Goal: Information Seeking & Learning: Learn about a topic

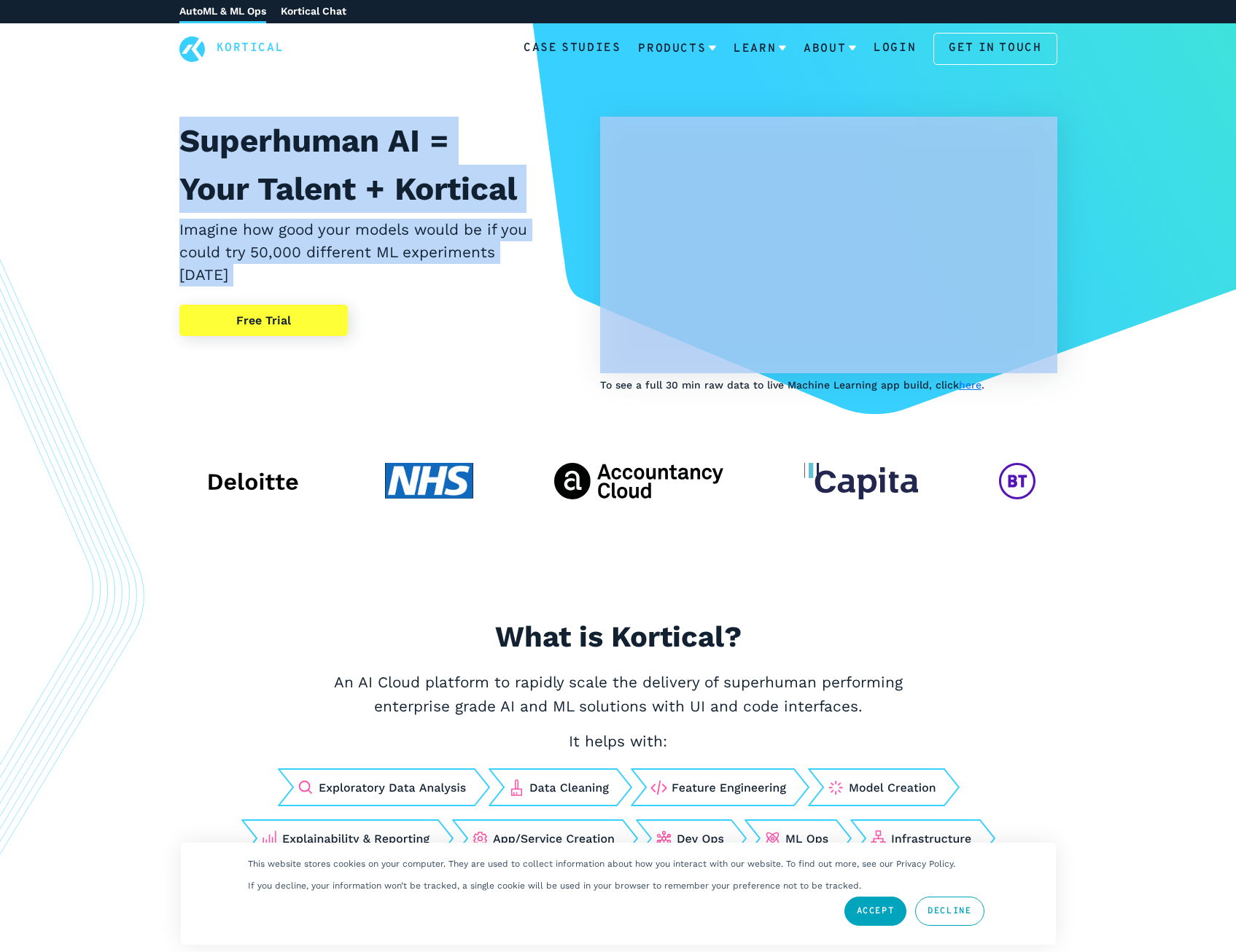
drag, startPoint x: 146, startPoint y: 133, endPoint x: 445, endPoint y: 294, distance: 339.6
click at [445, 294] on div "Superhuman AI = Your Talent + Kortical Imagine how good your models would be if…" at bounding box center [618, 254] width 947 height 277
drag, startPoint x: 445, startPoint y: 294, endPoint x: 459, endPoint y: 297, distance: 14.3
click at [445, 294] on div "Superhuman AI = Your Talent + Kortical Imagine how good your models would be if…" at bounding box center [355, 254] width 352 height 277
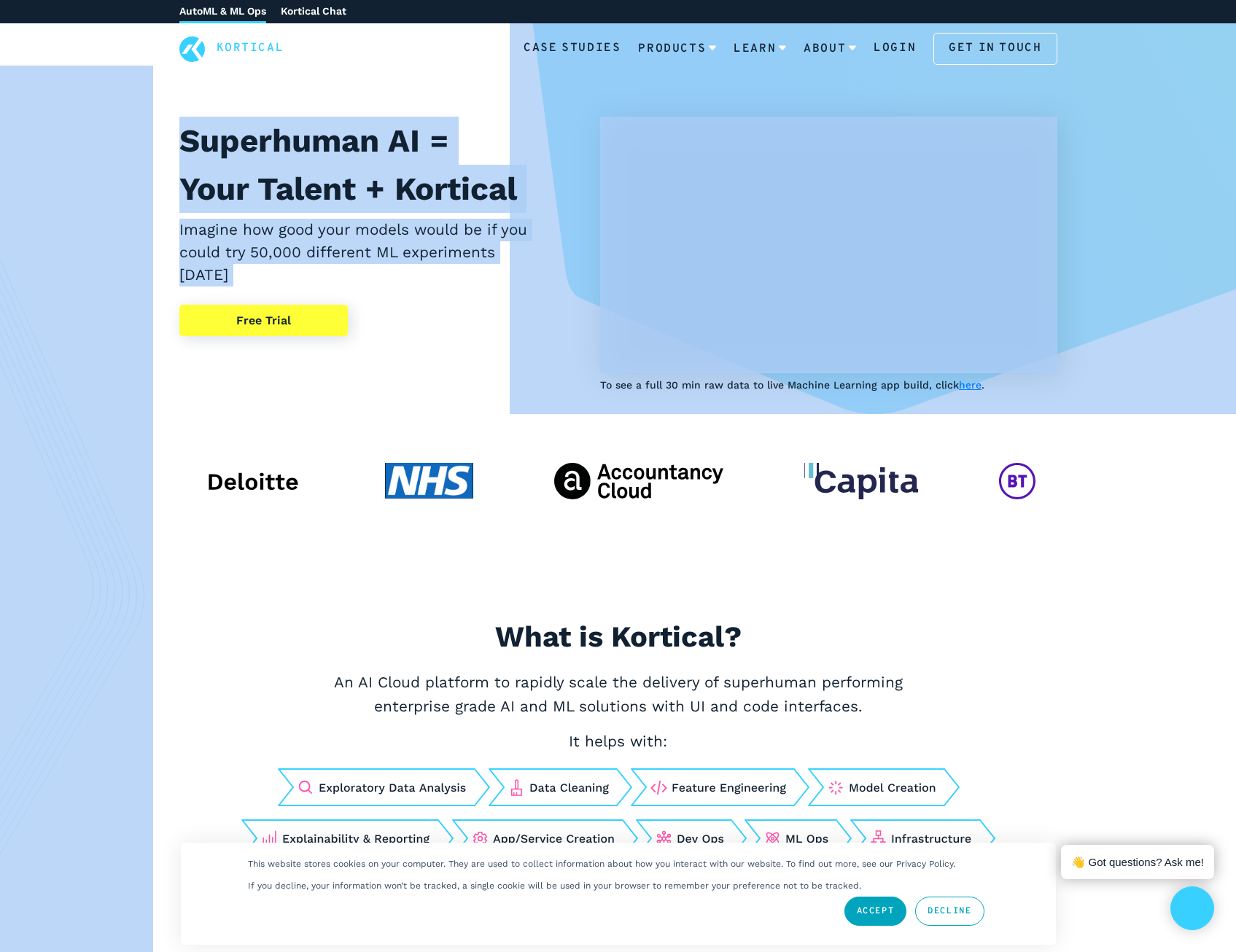
drag, startPoint x: 459, startPoint y: 297, endPoint x: 124, endPoint y: 142, distance: 369.1
click at [124, 142] on div "Superhuman AI = Your Talent + Kortical Imagine how good your models would be if…" at bounding box center [618, 319] width 1236 height 592
drag, startPoint x: 124, startPoint y: 142, endPoint x: 160, endPoint y: 158, distance: 39.4
click at [155, 170] on div "Superhuman AI = Your Talent + Kortical Imagine how good your models would be if…" at bounding box center [618, 254] width 947 height 277
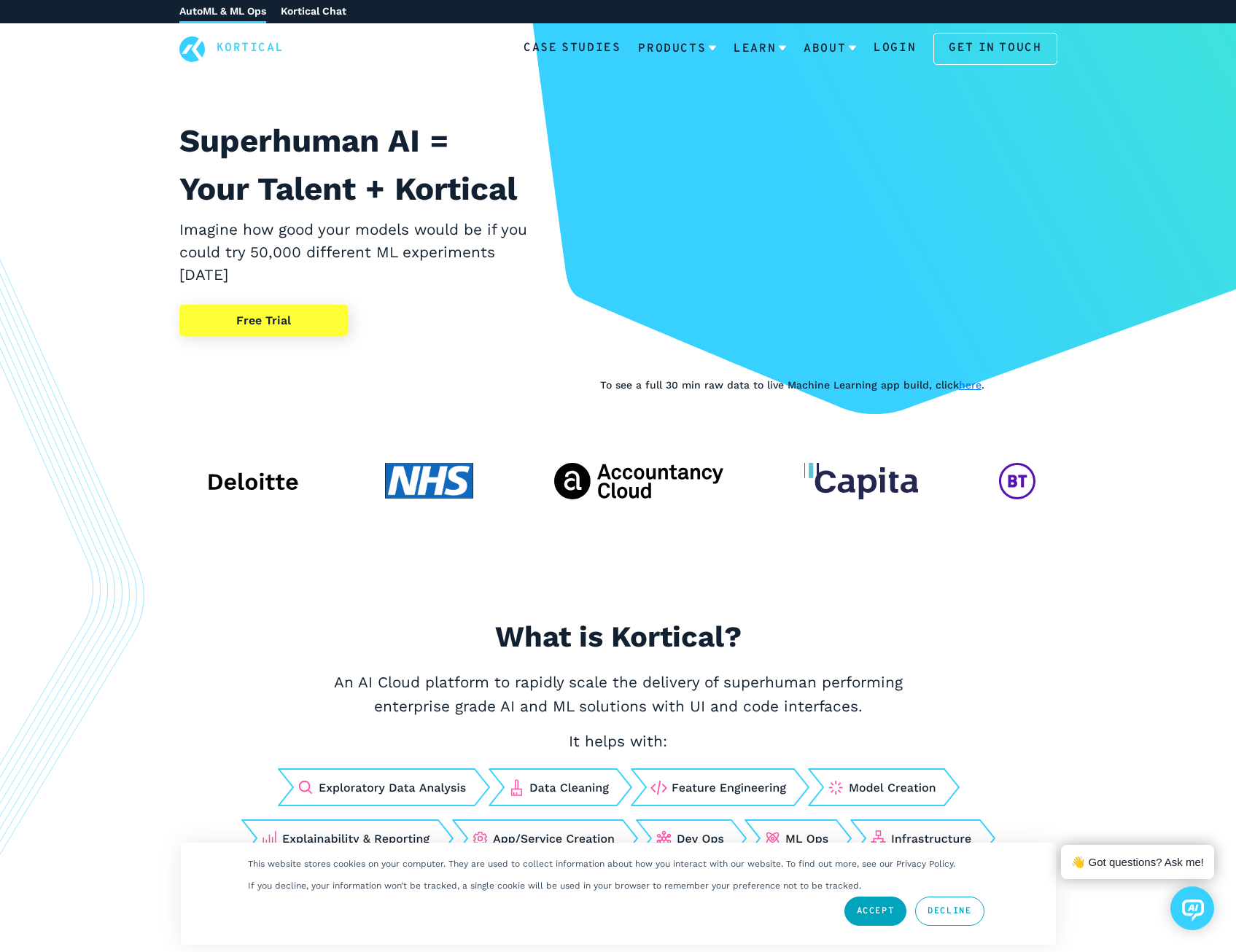
drag, startPoint x: 166, startPoint y: 132, endPoint x: 332, endPoint y: 268, distance: 214.6
click at [332, 268] on div "Superhuman AI = Your Talent + Kortical Imagine how good your models would be if…" at bounding box center [618, 254] width 947 height 277
click at [335, 271] on h2 "Imagine how good your models would be if you could try 50,000 different ML expe…" at bounding box center [355, 253] width 352 height 68
drag, startPoint x: 344, startPoint y: 279, endPoint x: 167, endPoint y: 136, distance: 227.5
click at [167, 136] on div "Superhuman AI = Your Talent + Kortical Imagine how good your models would be if…" at bounding box center [618, 254] width 947 height 277
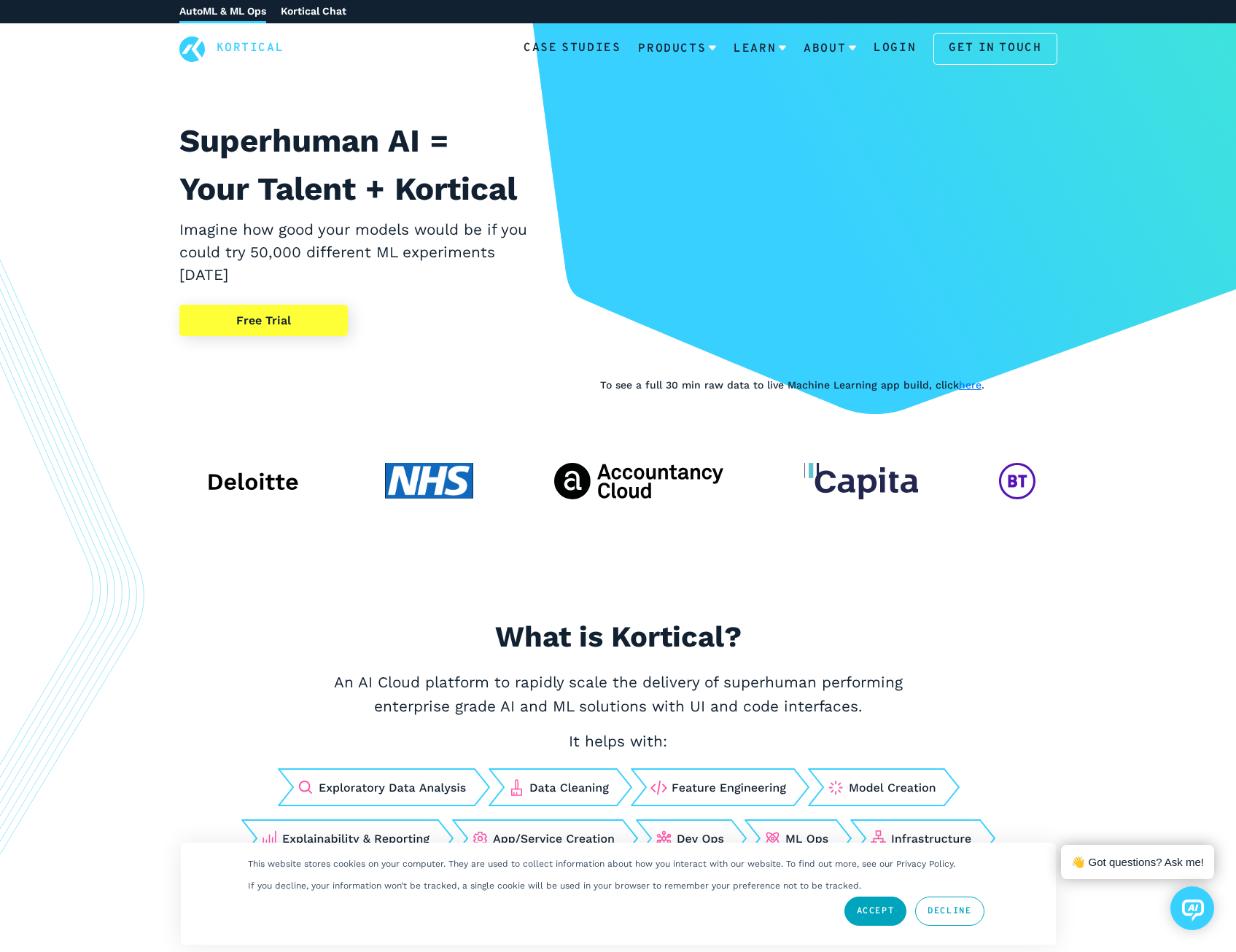
click at [167, 136] on div "Superhuman AI = Your Talent + Kortical Imagine how good your models would be if…" at bounding box center [618, 254] width 947 height 277
drag, startPoint x: 172, startPoint y: 139, endPoint x: 357, endPoint y: 279, distance: 232.0
click at [357, 279] on div "Superhuman AI = Your Talent + Kortical Imagine how good your models would be if…" at bounding box center [618, 254] width 947 height 277
drag, startPoint x: 357, startPoint y: 279, endPoint x: 418, endPoint y: 348, distance: 92.1
click at [357, 279] on h2 "Imagine how good your models would be if you could try 50,000 different ML expe…" at bounding box center [355, 253] width 352 height 68
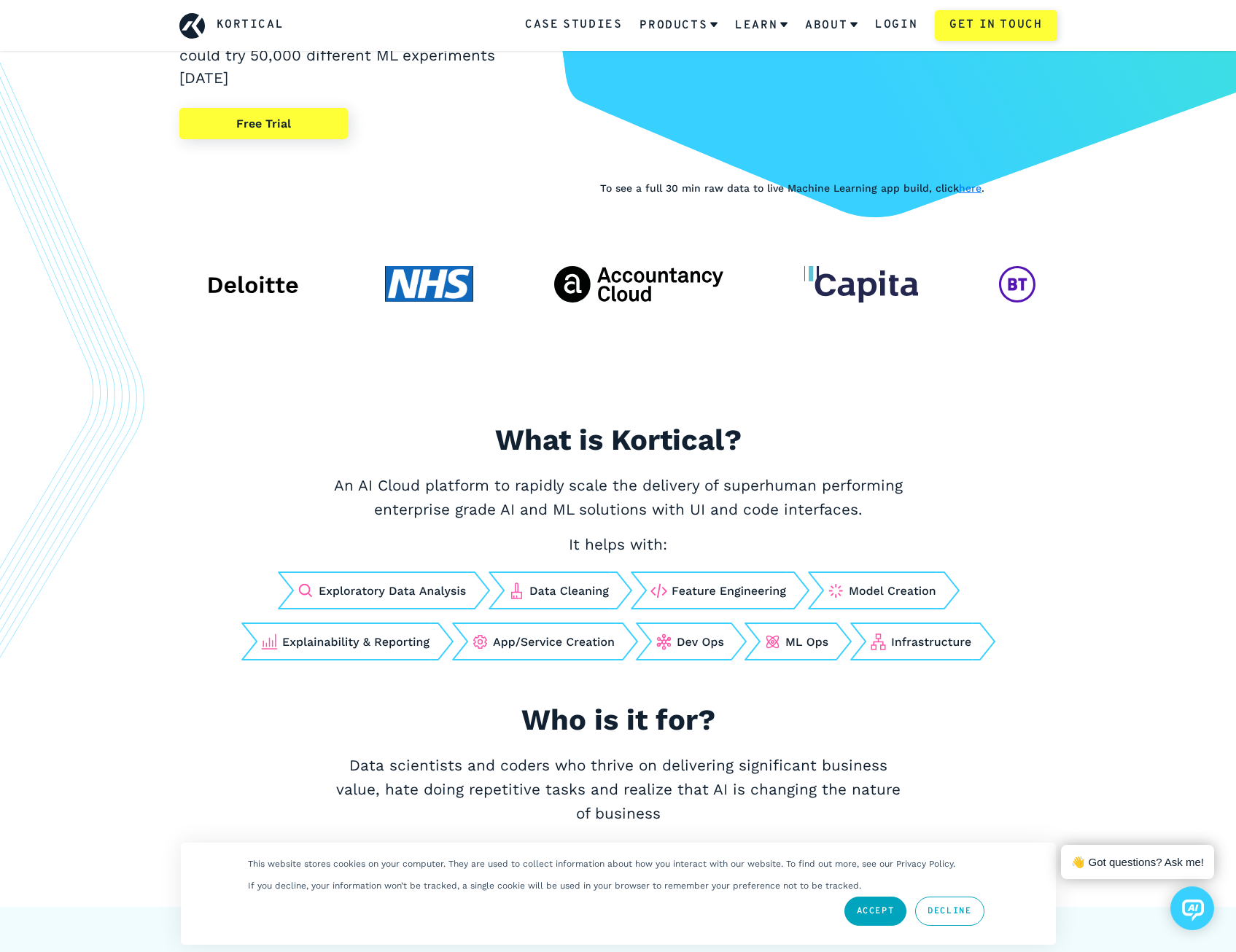
scroll to position [218, 0]
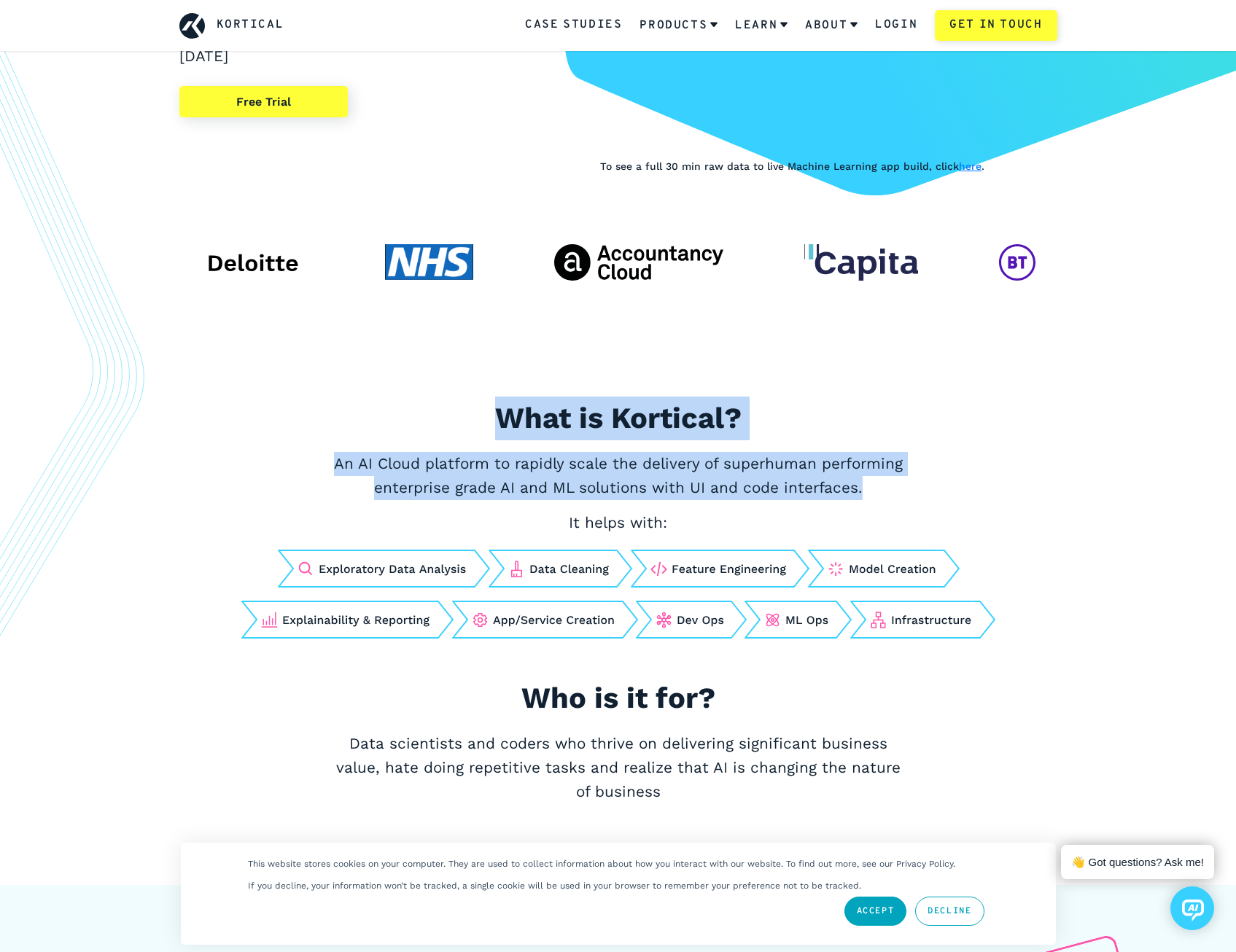
drag, startPoint x: 447, startPoint y: 410, endPoint x: 918, endPoint y: 489, distance: 477.6
click at [918, 489] on div "What is Kortical? An AI Cloud platform to rapidly scale the delivery of superhu…" at bounding box center [618, 624] width 947 height 454
drag, startPoint x: 918, startPoint y: 489, endPoint x: 956, endPoint y: 490, distance: 38.0
click at [918, 489] on div "What is Kortical? An AI Cloud platform to rapidly scale the delivery of superhu…" at bounding box center [618, 624] width 947 height 454
drag, startPoint x: 956, startPoint y: 490, endPoint x: 490, endPoint y: 420, distance: 471.2
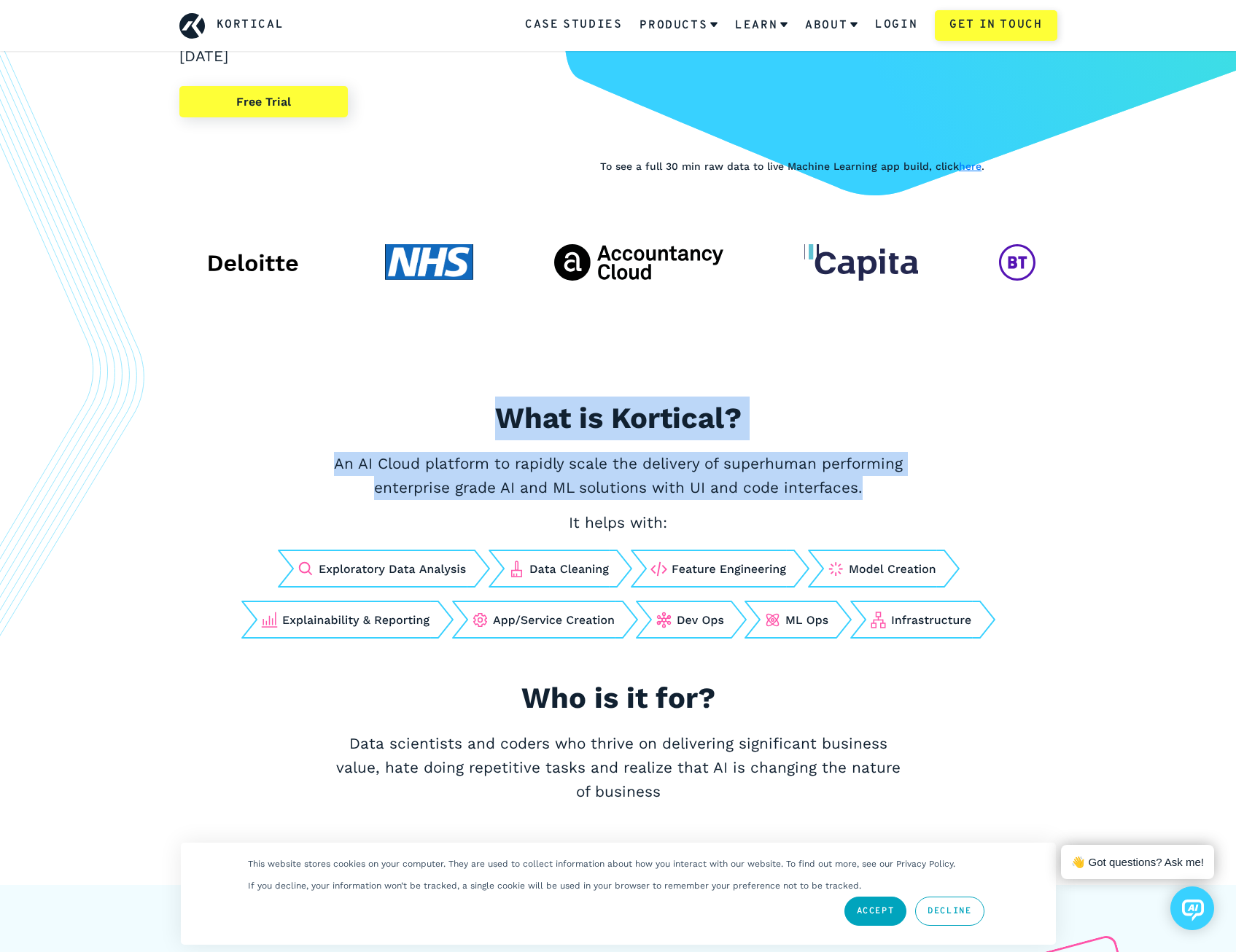
click at [490, 420] on div "What is Kortical? An AI Cloud platform to rapidly scale the delivery of superhu…" at bounding box center [618, 624] width 947 height 454
click at [490, 420] on h2 "What is Kortical?" at bounding box center [618, 418] width 729 height 43
drag, startPoint x: 491, startPoint y: 427, endPoint x: 1007, endPoint y: 490, distance: 519.8
click at [1007, 490] on div "What is Kortical? An AI Cloud platform to rapidly scale the delivery of superhu…" at bounding box center [618, 624] width 947 height 454
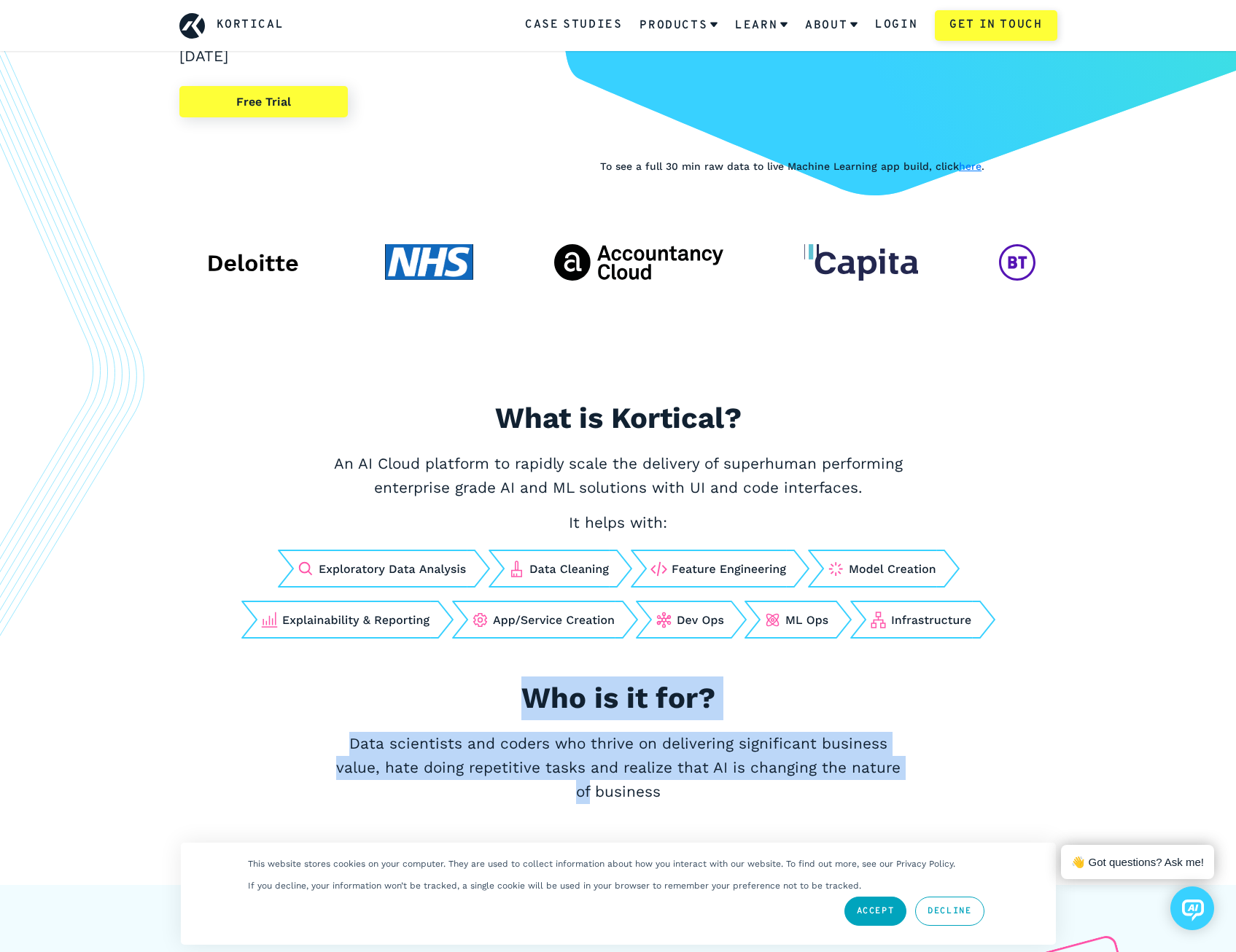
drag, startPoint x: 966, startPoint y: 777, endPoint x: 458, endPoint y: 678, distance: 517.6
click at [458, 678] on div "What is Kortical? An AI Cloud platform to rapidly scale the delivery of superhu…" at bounding box center [618, 624] width 947 height 454
drag, startPoint x: 458, startPoint y: 678, endPoint x: 450, endPoint y: 678, distance: 8.0
click at [450, 678] on h2 "Who is it for?" at bounding box center [618, 698] width 729 height 43
drag, startPoint x: 407, startPoint y: 689, endPoint x: 917, endPoint y: 793, distance: 520.5
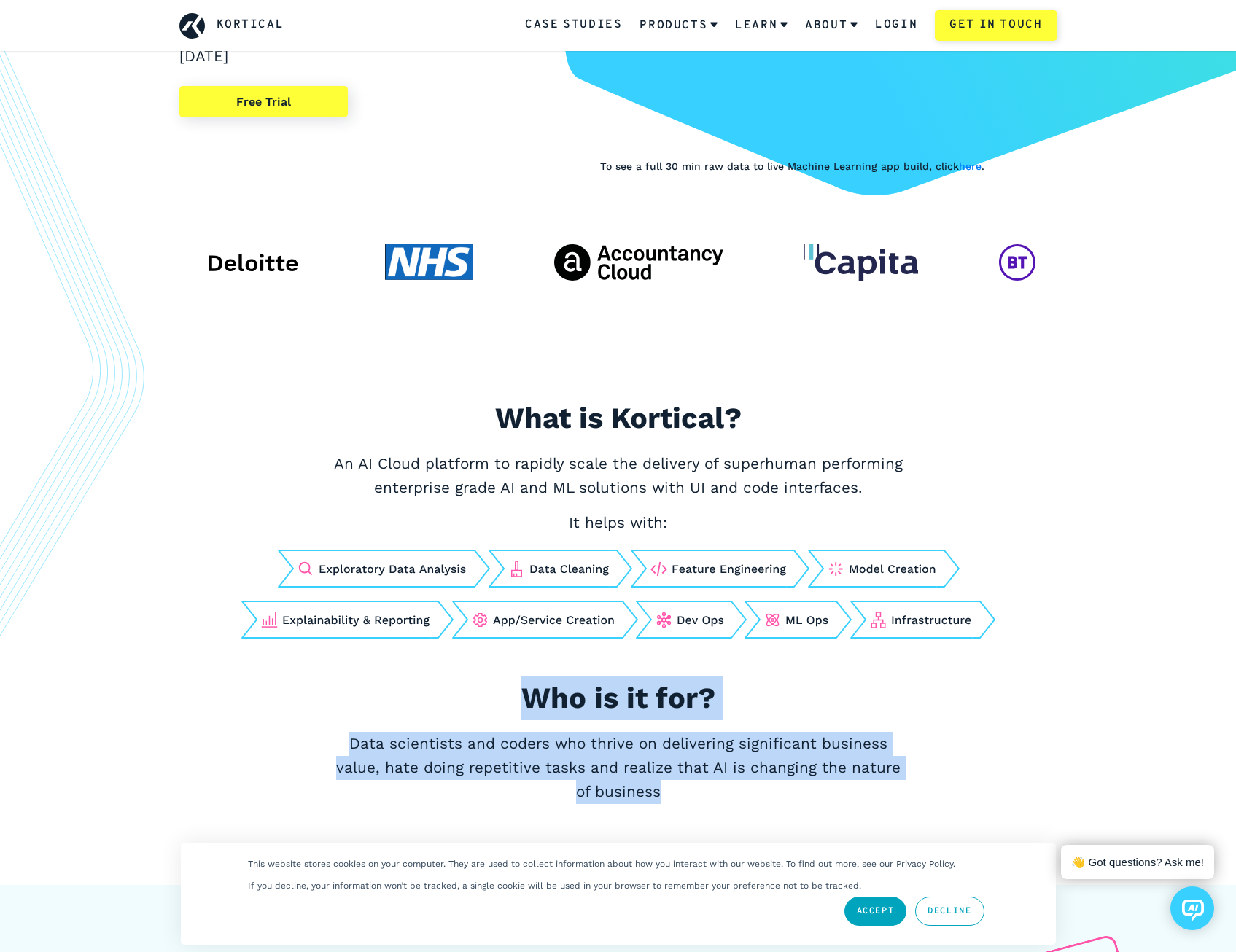
click at [917, 793] on div "What is Kortical? An AI Cloud platform to rapidly scale the delivery of superhu…" at bounding box center [618, 624] width 947 height 454
drag, startPoint x: 917, startPoint y: 793, endPoint x: 946, endPoint y: 804, distance: 31.0
click at [917, 793] on div "What is Kortical? An AI Cloud platform to rapidly scale the delivery of superhu…" at bounding box center [618, 624] width 947 height 454
drag, startPoint x: 946, startPoint y: 804, endPoint x: 455, endPoint y: 715, distance: 499.0
click at [455, 715] on div "What is Kortical? An AI Cloud platform to rapidly scale the delivery of superhu…" at bounding box center [618, 624] width 947 height 454
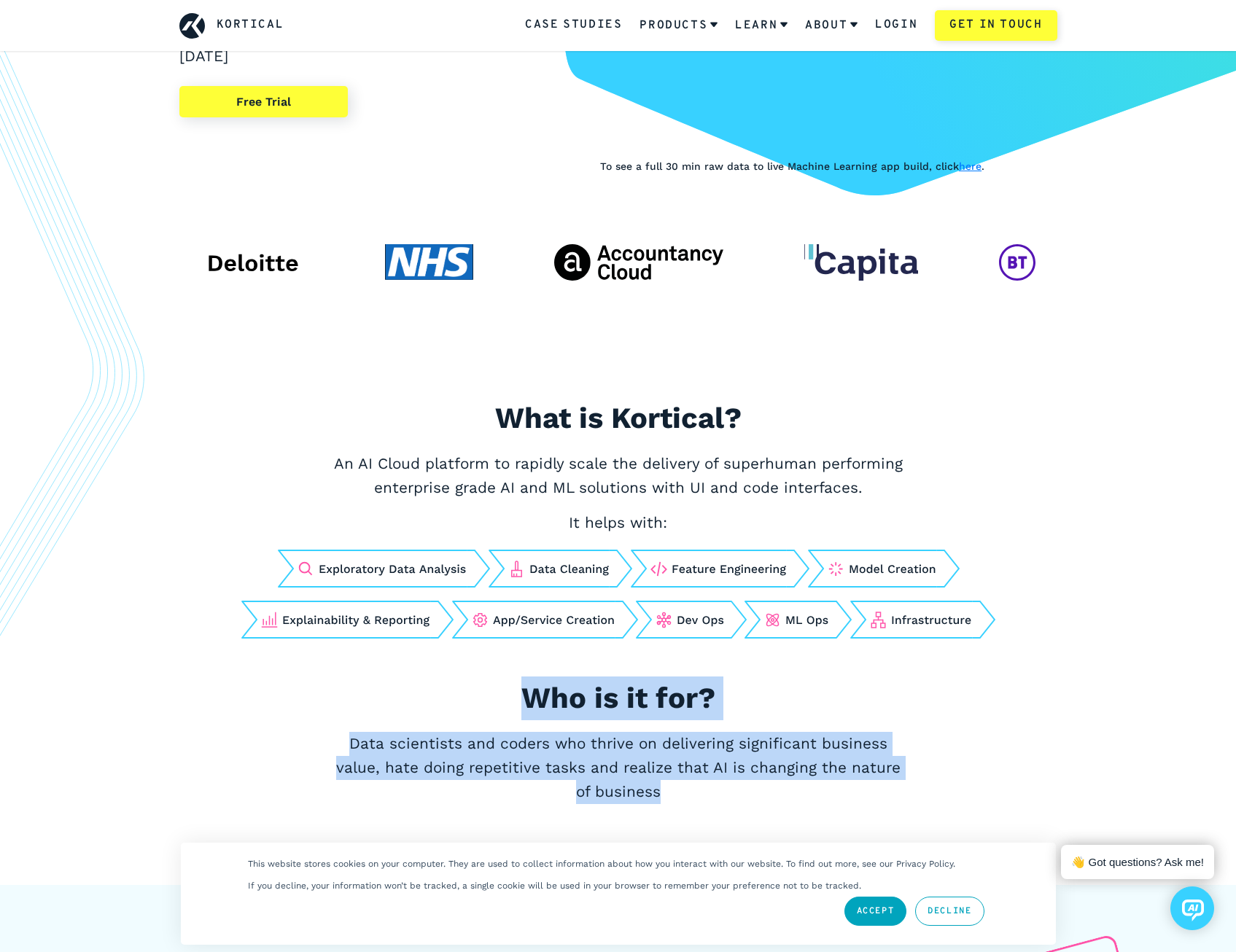
click at [455, 715] on h2 "Who is it for?" at bounding box center [618, 698] width 729 height 43
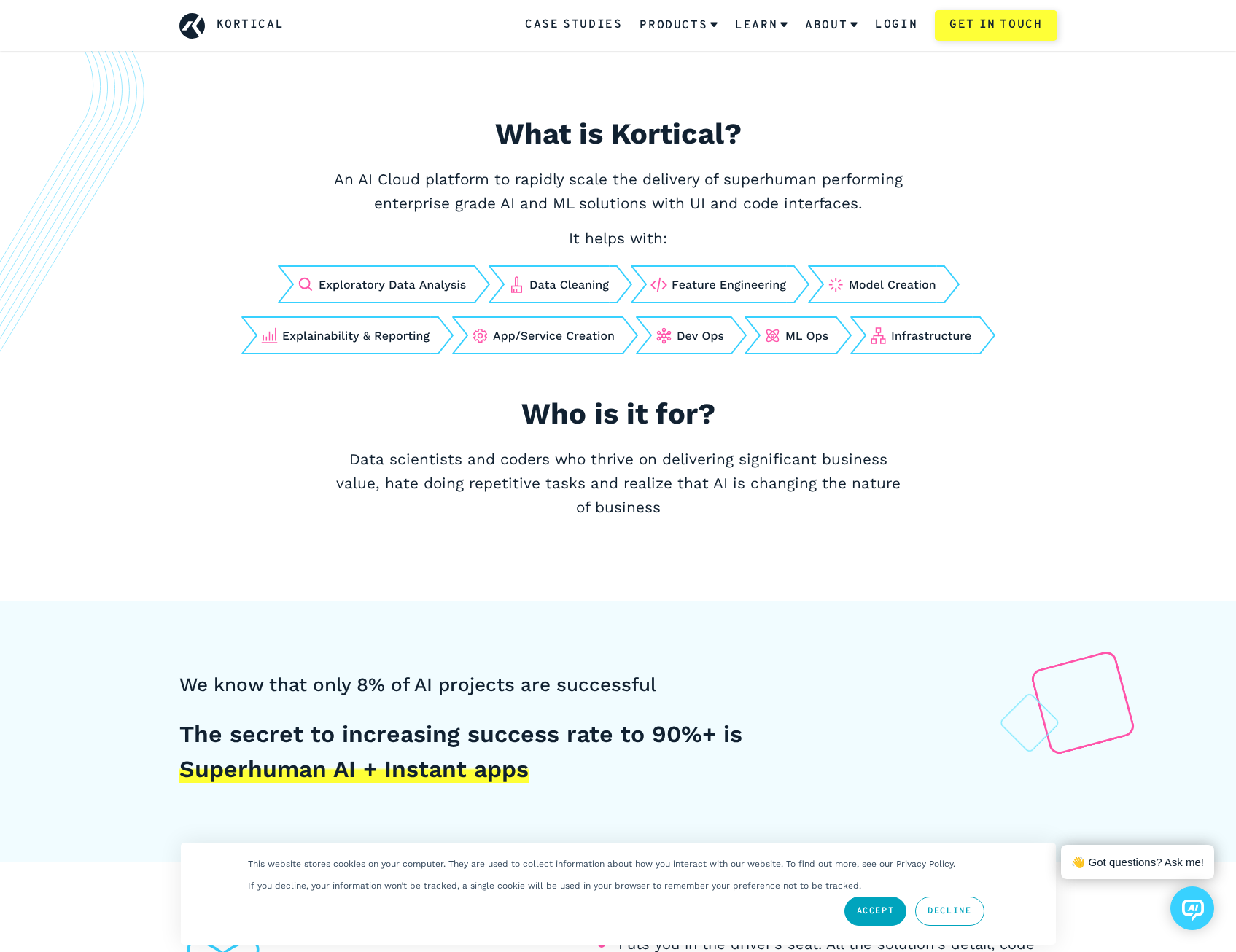
scroll to position [511, 0]
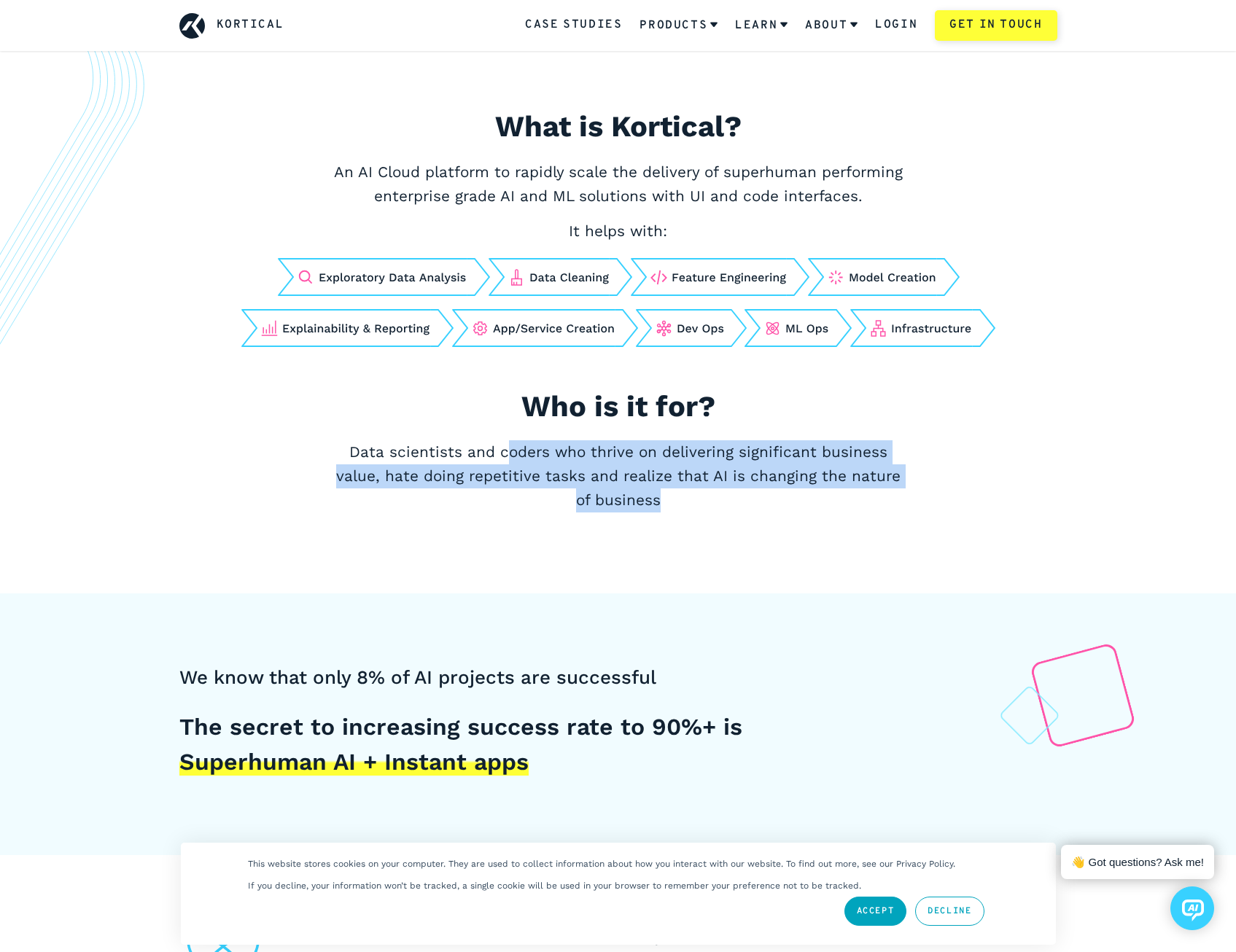
drag, startPoint x: 878, startPoint y: 513, endPoint x: 487, endPoint y: 437, distance: 398.3
click at [487, 437] on div "What is Kortical? An AI Cloud platform to rapidly scale the delivery of superhu…" at bounding box center [618, 331] width 947 height 454
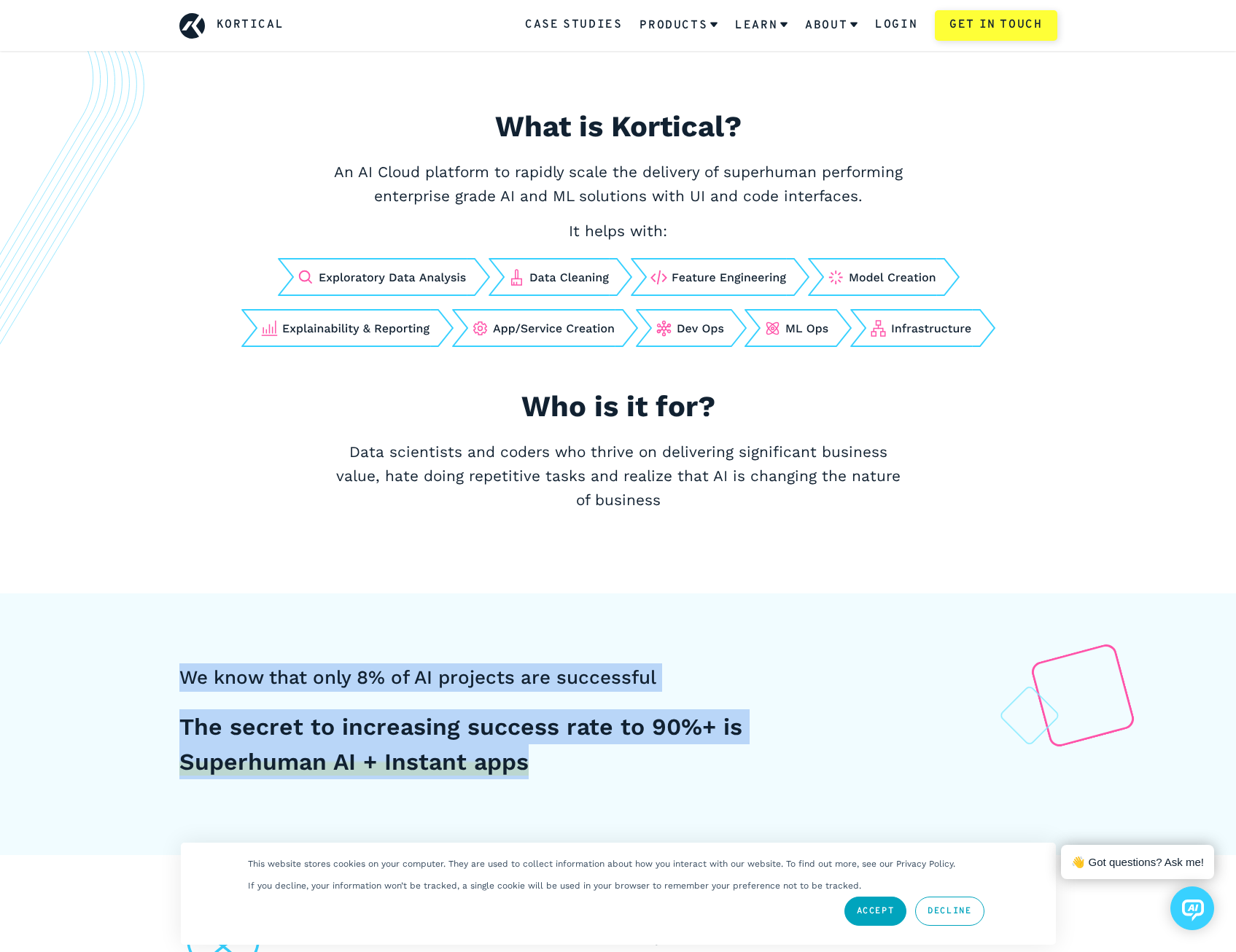
drag, startPoint x: 194, startPoint y: 684, endPoint x: 636, endPoint y: 772, distance: 450.7
click at [636, 772] on div "We know that only 8% of AI projects are successful The secret to increasing suc…" at bounding box center [618, 723] width 1236 height 262
drag, startPoint x: 636, startPoint y: 772, endPoint x: 643, endPoint y: 773, distance: 7.1
click at [636, 772] on h5 "The secret to increasing success rate to 90%+ is Superhuman AI + Instant apps" at bounding box center [507, 745] width 656 height 70
drag, startPoint x: 661, startPoint y: 775, endPoint x: 167, endPoint y: 669, distance: 505.2
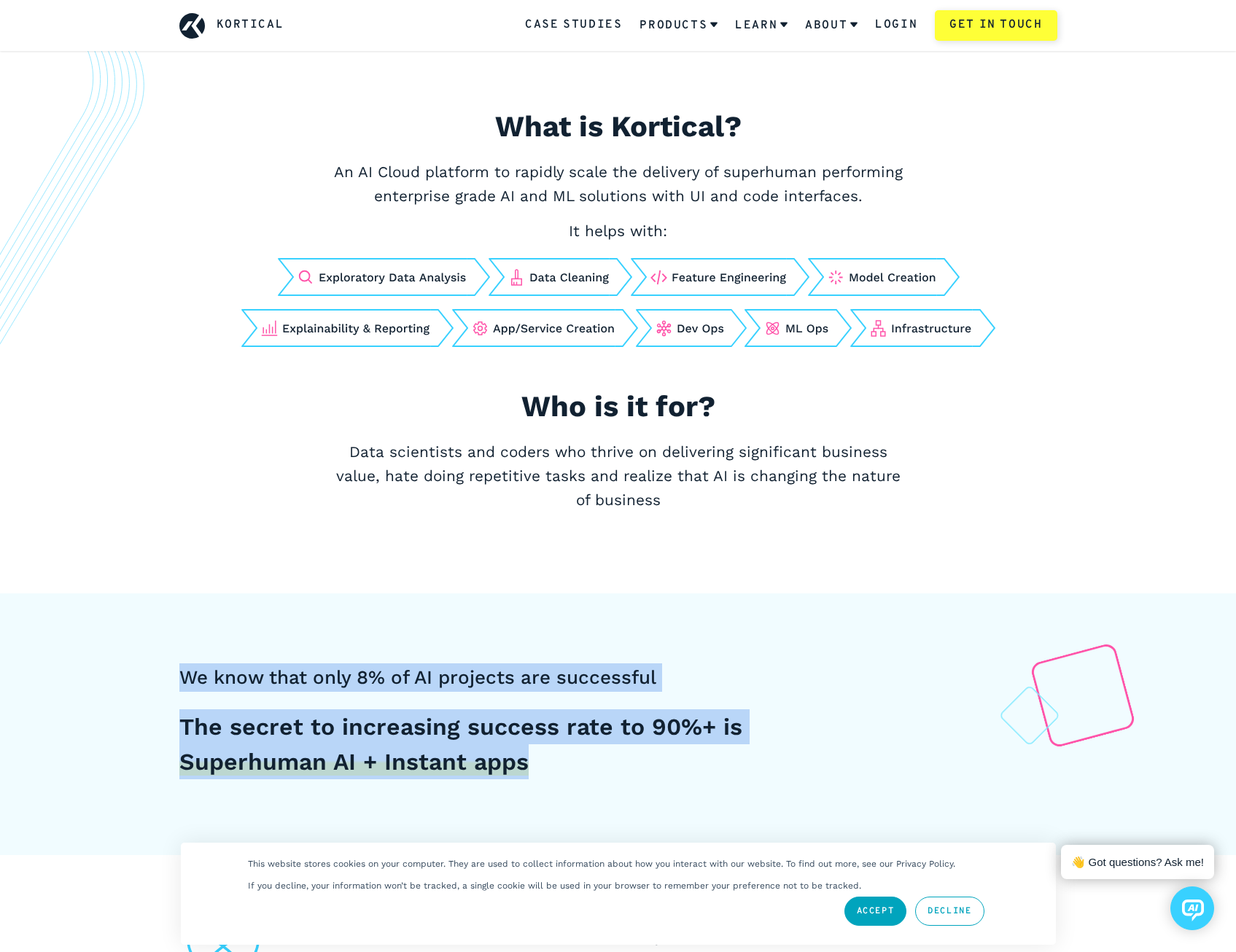
click at [167, 669] on div "We know that only 8% of AI projects are successful The secret to increasing suc…" at bounding box center [618, 721] width 947 height 116
drag, startPoint x: 223, startPoint y: 686, endPoint x: 664, endPoint y: 784, distance: 451.8
click at [664, 784] on div "We know that only 8% of AI projects are successful The secret to increasing suc…" at bounding box center [618, 723] width 1236 height 262
drag, startPoint x: 664, startPoint y: 784, endPoint x: 685, endPoint y: 784, distance: 21.0
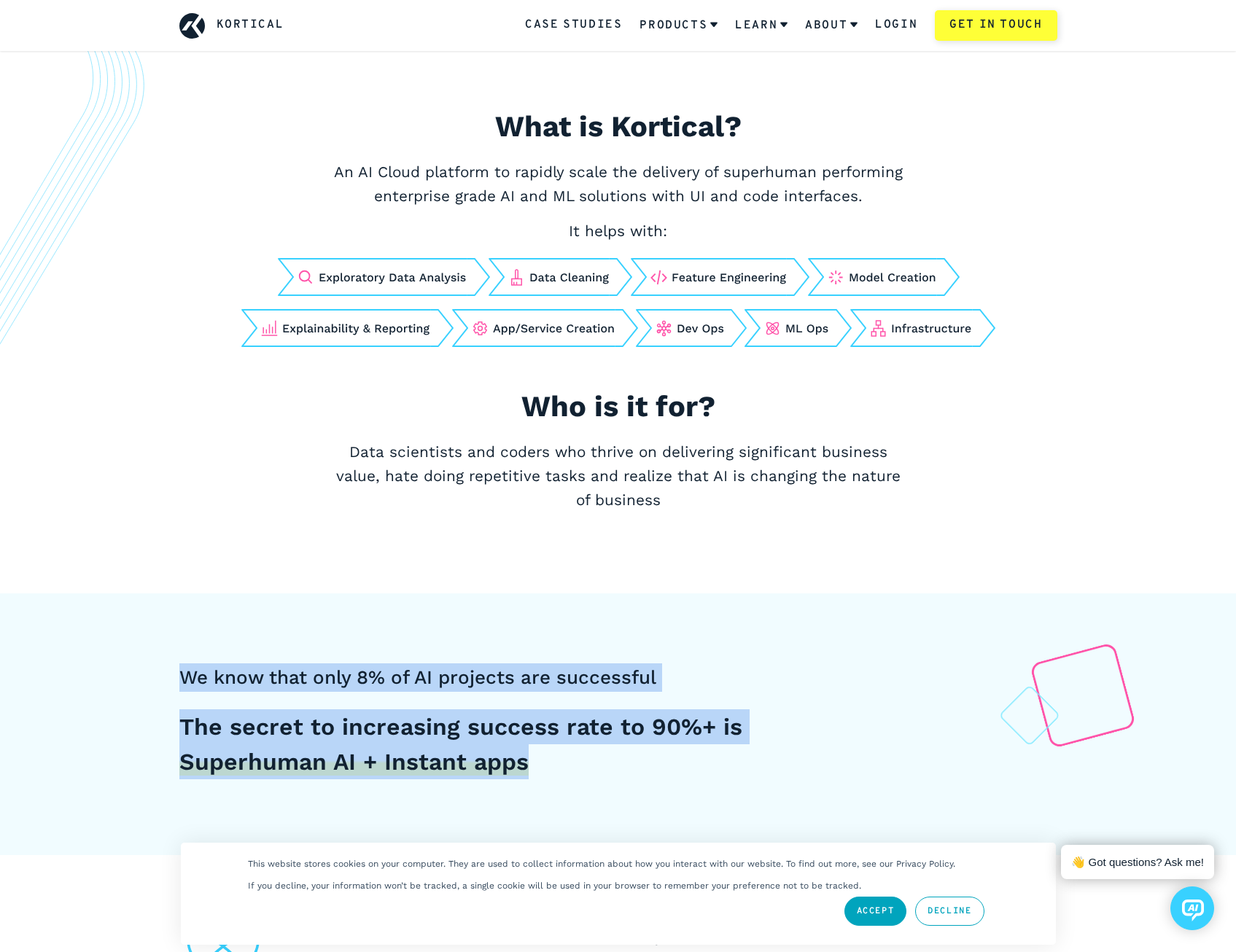
click at [664, 784] on div "We know that only 8% of AI projects are successful The secret to increasing suc…" at bounding box center [618, 723] width 1236 height 262
drag, startPoint x: 538, startPoint y: 744, endPoint x: 99, endPoint y: 661, distance: 446.8
click at [99, 661] on div "We know that only 8% of AI projects are successful The secret to increasing suc…" at bounding box center [618, 723] width 1236 height 262
click at [99, 661] on div "We know that only 8% of AI projects are successful The secret to increasing suc…" at bounding box center [618, 723] width 1236 height 262
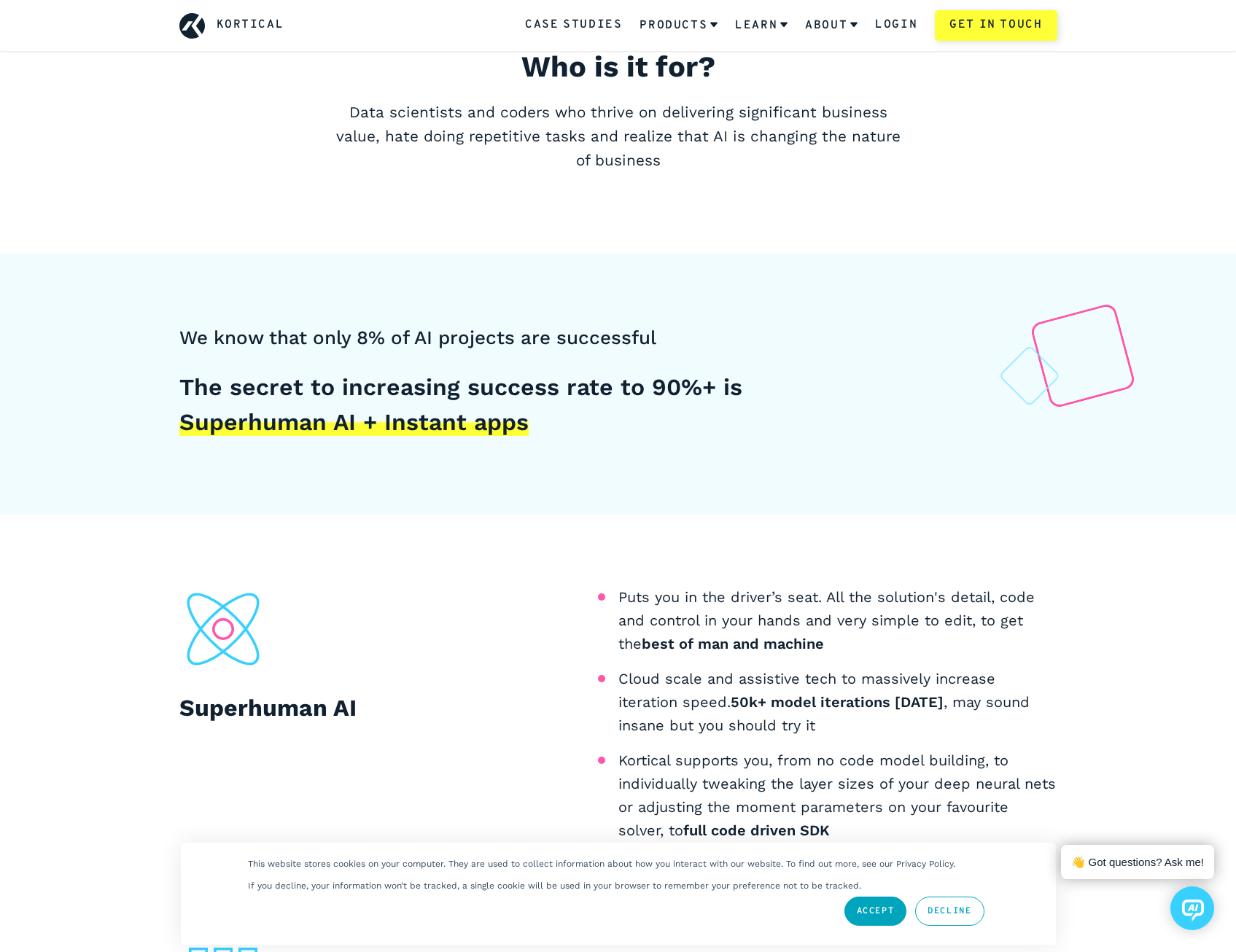
scroll to position [875, 0]
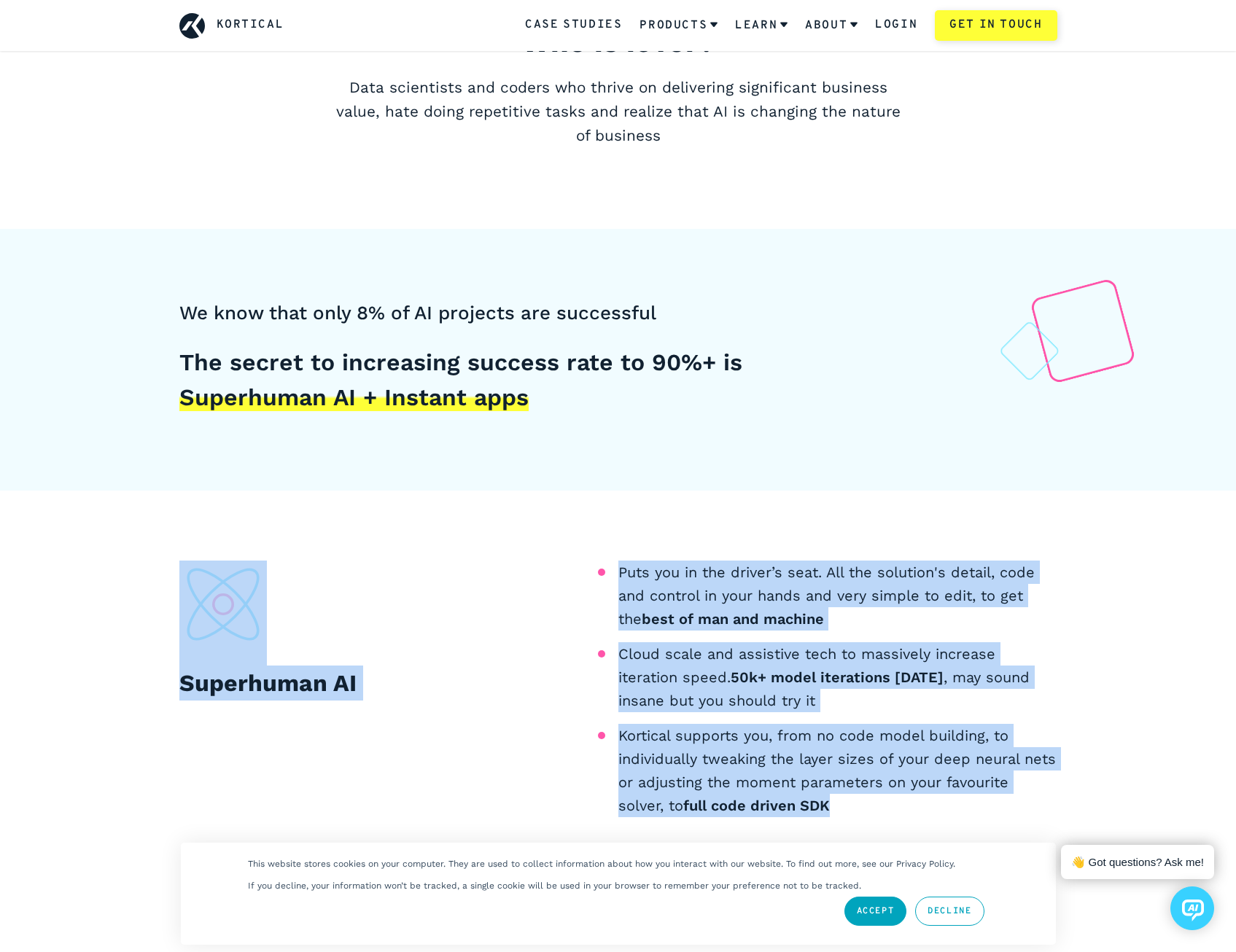
drag, startPoint x: 558, startPoint y: 552, endPoint x: 1020, endPoint y: 799, distance: 523.9
click at [1020, 799] on div "Superhuman AI Puts you in the driver’s seat. All the solution's detail, code an…" at bounding box center [618, 805] width 1236 height 630
click at [1020, 799] on li "Kortical supports you, from no code model building, to individually tweaking th…" at bounding box center [837, 770] width 439 height 93
drag, startPoint x: 1005, startPoint y: 793, endPoint x: 150, endPoint y: 557, distance: 887.0
click at [150, 557] on div "Superhuman AI Puts you in the driver’s seat. All the solution's detail, code an…" at bounding box center [618, 805] width 1236 height 630
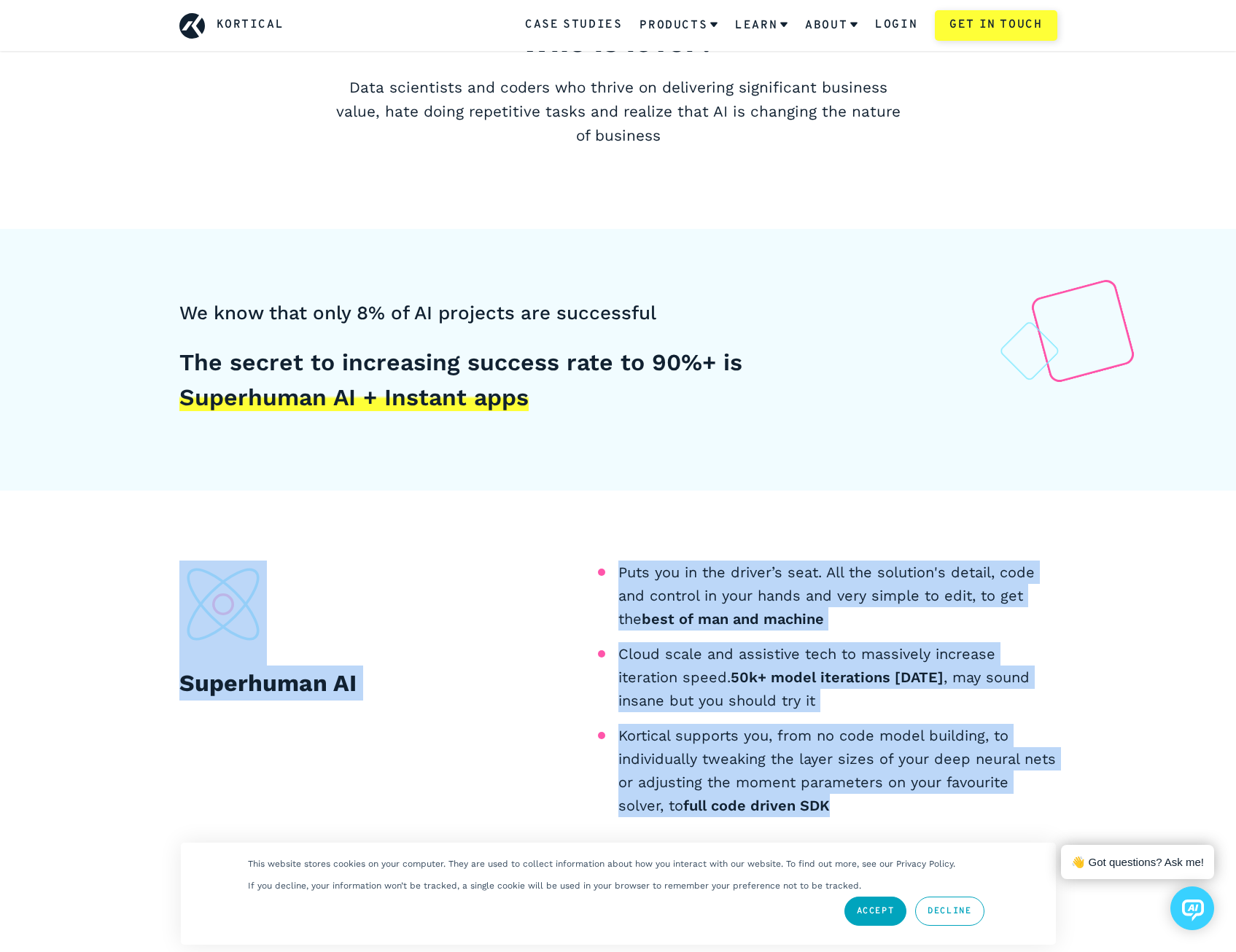
drag, startPoint x: 150, startPoint y: 557, endPoint x: 127, endPoint y: 535, distance: 31.8
click at [150, 557] on div "Superhuman AI Puts you in the driver’s seat. All the solution's detail, code an…" at bounding box center [618, 805] width 1236 height 630
drag, startPoint x: 127, startPoint y: 535, endPoint x: 949, endPoint y: 824, distance: 871.3
click at [949, 824] on div "Superhuman AI Puts you in the driver’s seat. All the solution's detail, code an…" at bounding box center [618, 805] width 1236 height 630
click at [949, 824] on div "Puts you in the driver’s seat. All the solution's detail, code and control in y…" at bounding box center [837, 695] width 439 height 268
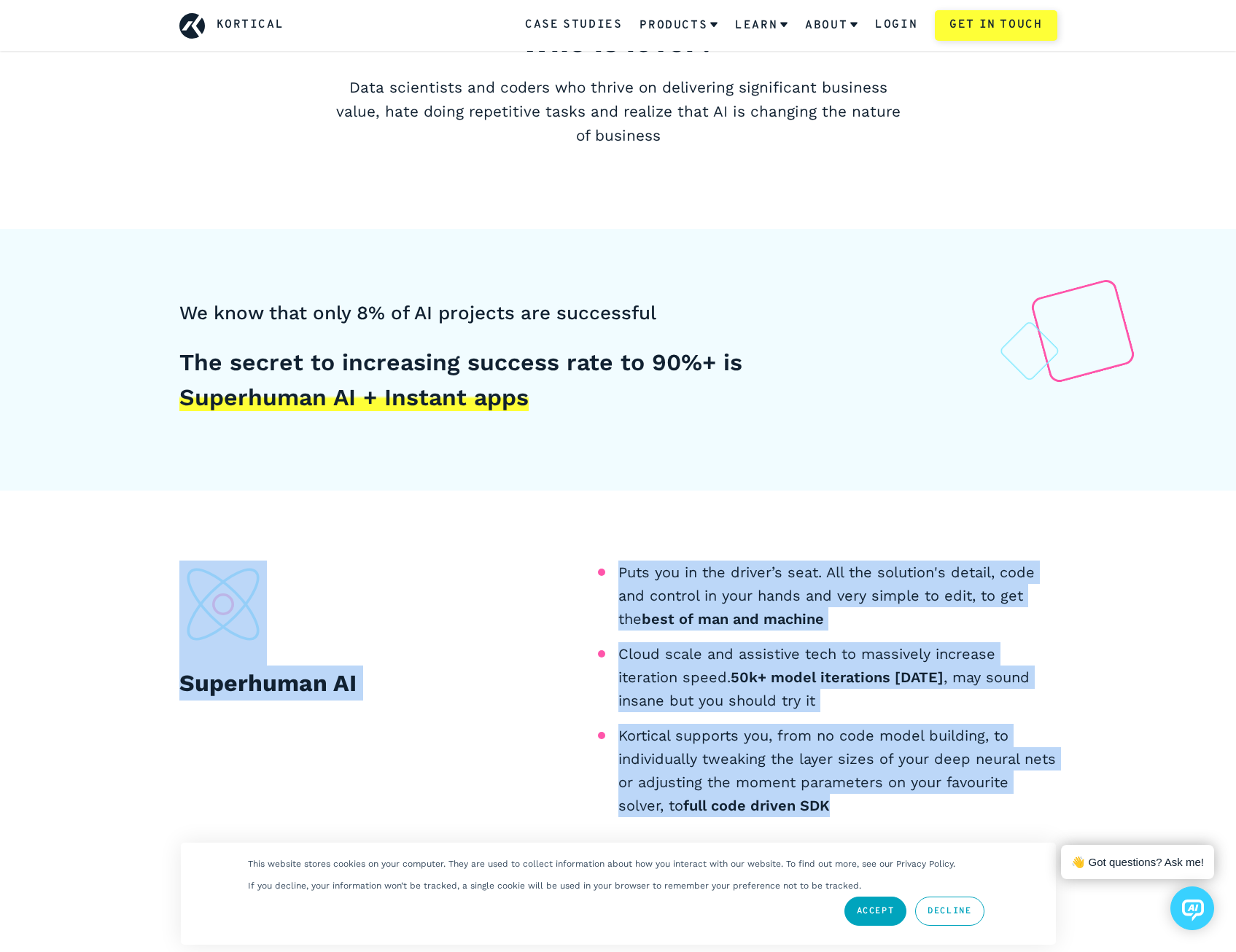
drag, startPoint x: 975, startPoint y: 824, endPoint x: 167, endPoint y: 560, distance: 850.0
click at [167, 560] on div "Superhuman AI Puts you in the driver’s seat. All the solution's detail, code an…" at bounding box center [618, 805] width 1236 height 630
drag, startPoint x: 167, startPoint y: 560, endPoint x: 153, endPoint y: 552, distance: 16.1
click at [167, 560] on div "Superhuman AI Puts you in the driver’s seat. All the solution's detail, code an…" at bounding box center [618, 805] width 1236 height 630
drag
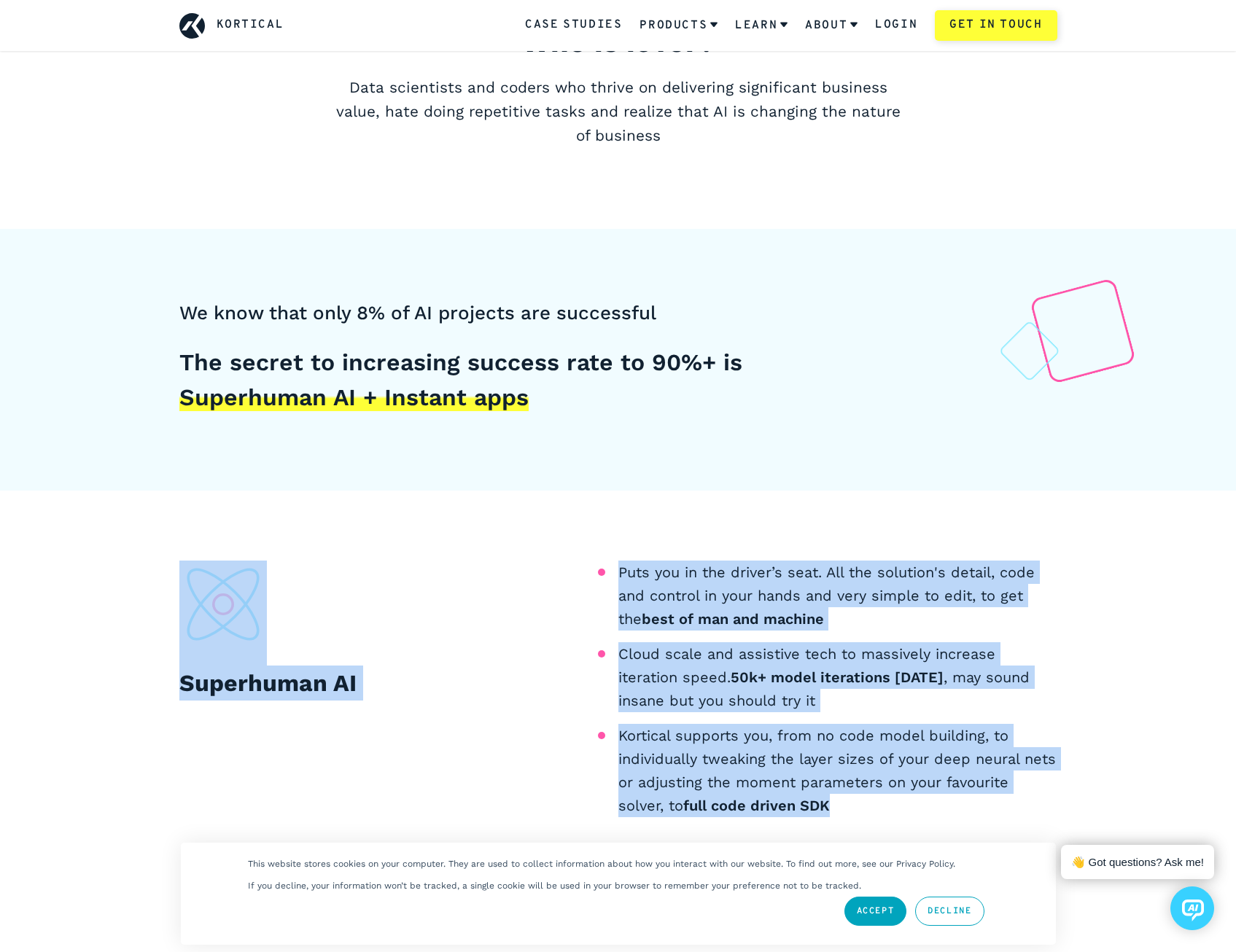
click at [949, 824] on div "Superhuman AI Puts you in the driver’s seat. All the solution's detail, code an…" at bounding box center [618, 805] width 1236 height 630
click at [949, 824] on div "Puts you in the driver’s seat. All the solution's detail, code and control in y…" at bounding box center [837, 695] width 439 height 268
click at [173, 577] on div "Superhuman AI Puts you in the driver’s seat. All the solution's detail, code an…" at bounding box center [618, 805] width 947 height 489
click at [931, 795] on div "Superhuman AI Puts you in the driver’s seat. All the solution's detail, code an…" at bounding box center [618, 805] width 947 height 489
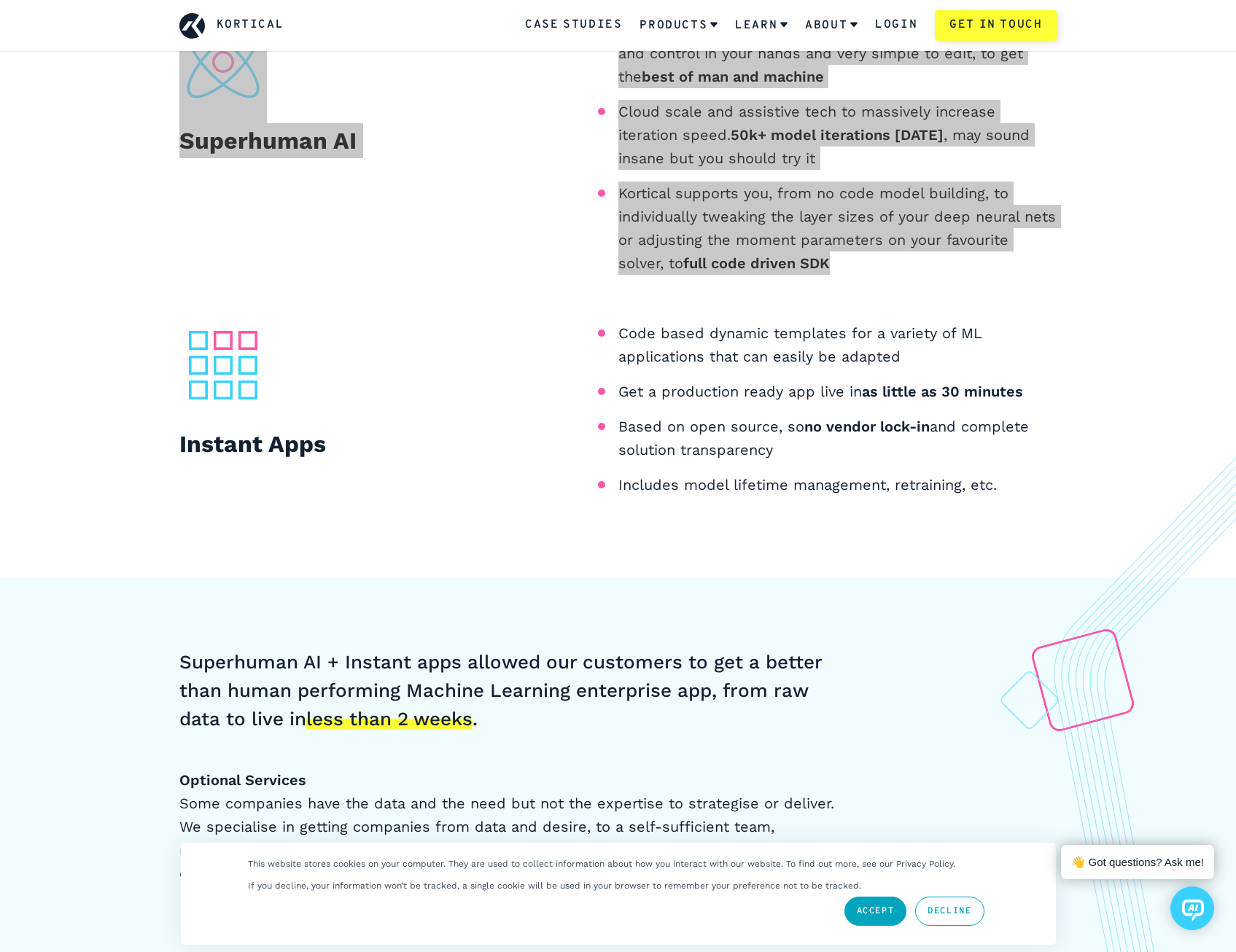
scroll to position [1385, 0]
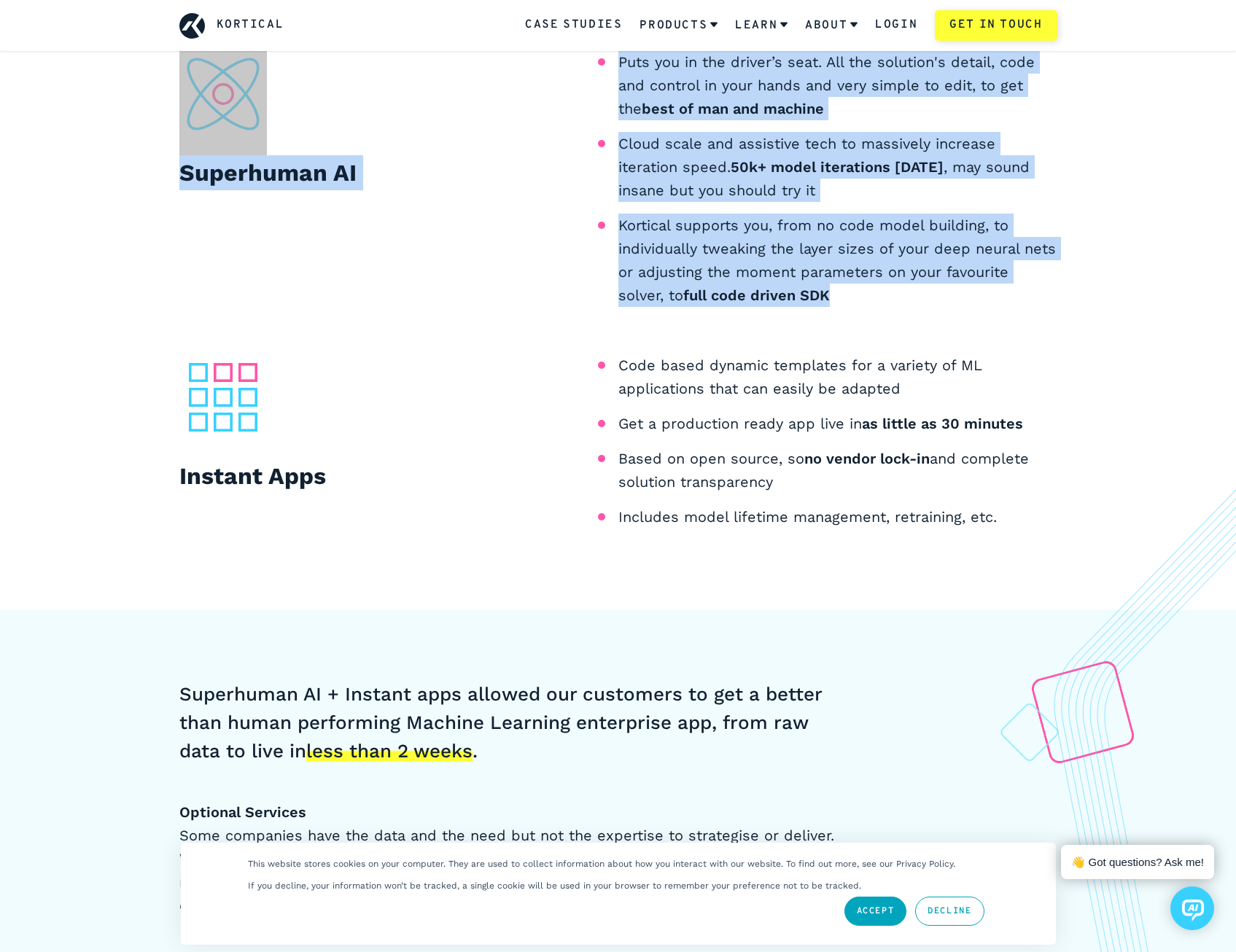
click at [1083, 530] on img at bounding box center [1144, 832] width 182 height 686
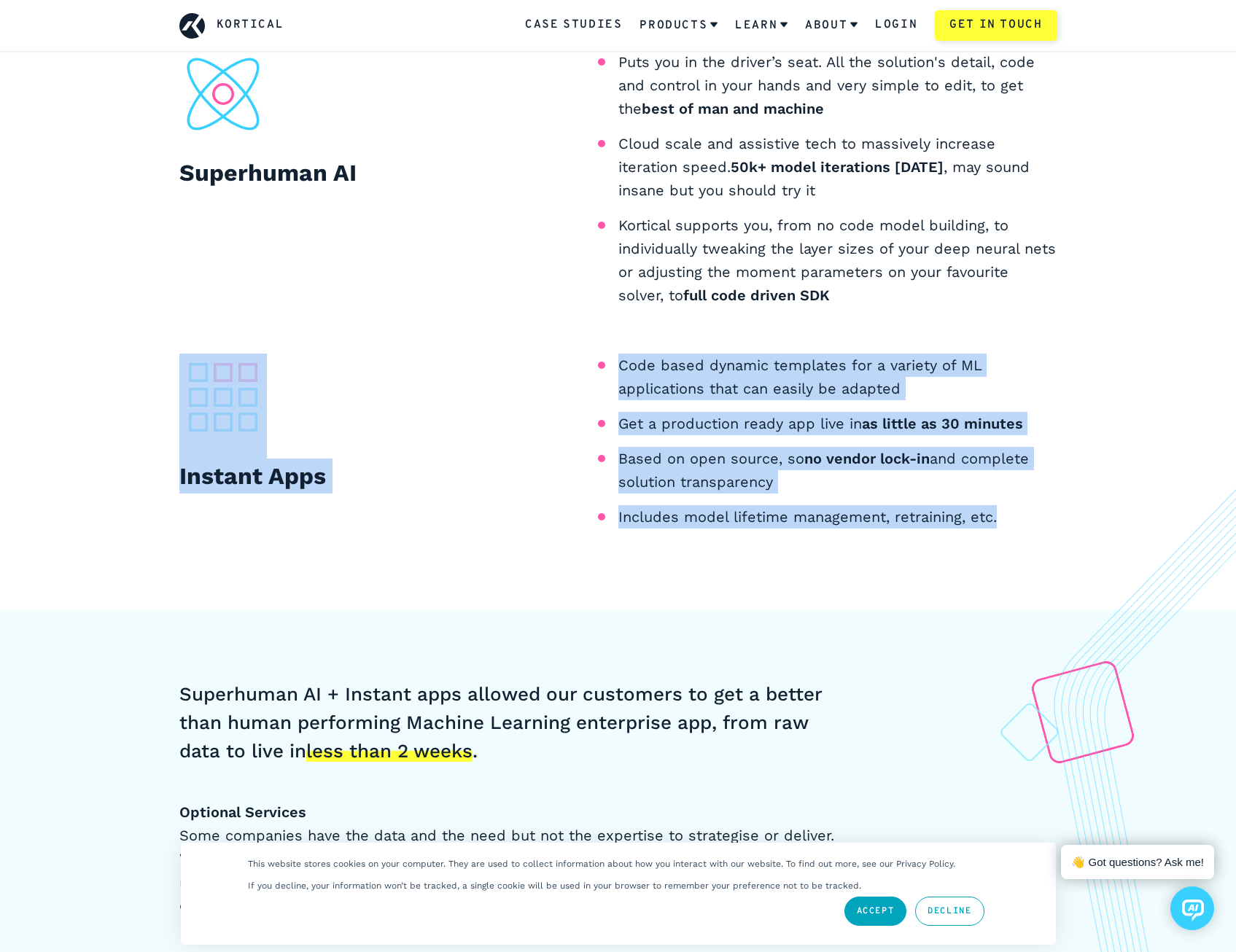
click at [1040, 562] on div "Superhuman AI Puts you in the driver’s seat. All the solution's detail, code an…" at bounding box center [618, 295] width 1236 height 630
click at [168, 393] on div "Superhuman AI Puts you in the driver’s seat. All the solution's detail, code an…" at bounding box center [618, 295] width 1236 height 630
click at [168, 393] on div "Superhuman AI Puts you in the driver’s seat. All the solution's detail, code an…" at bounding box center [618, 294] width 947 height 489
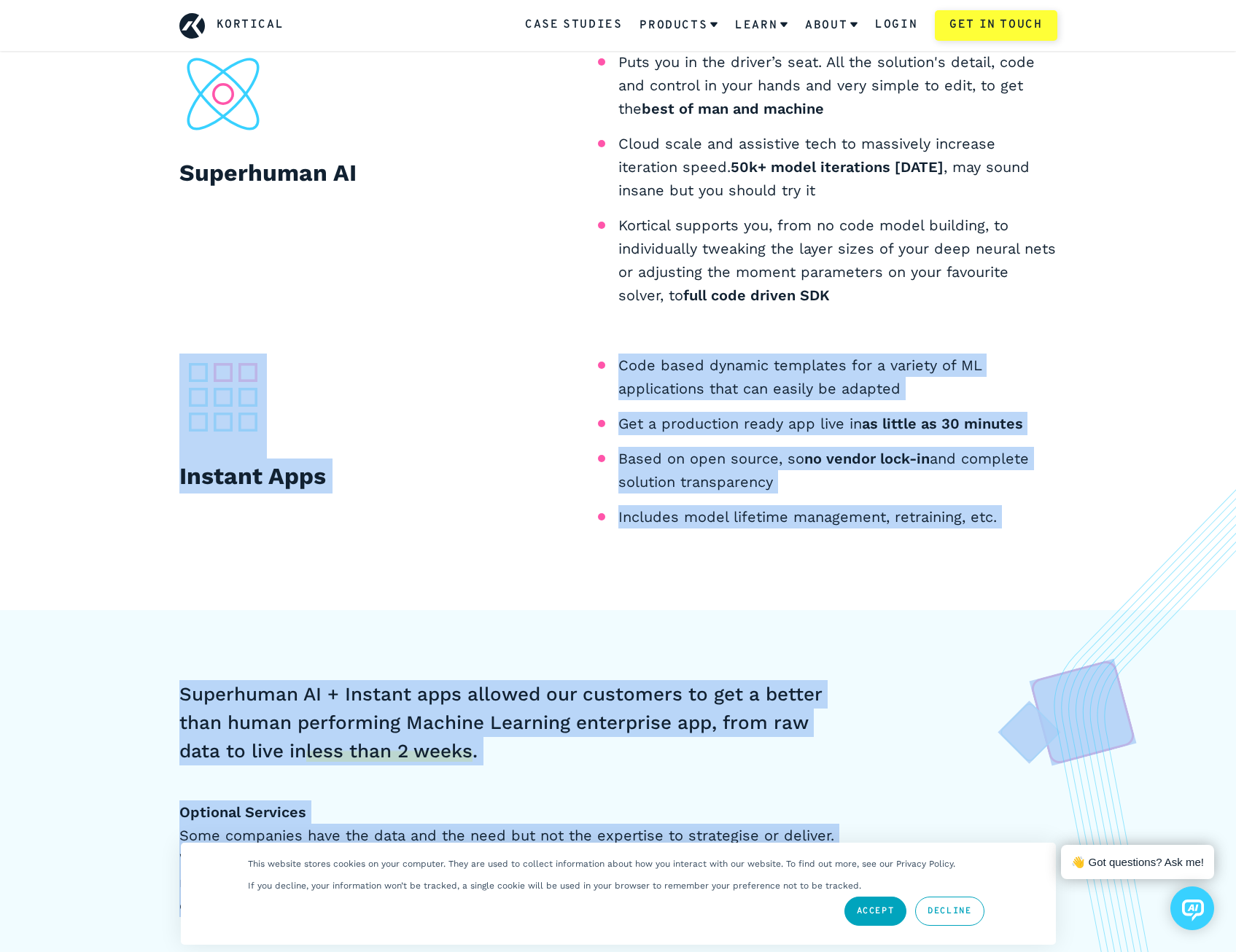
click at [1008, 542] on div "Superhuman AI Puts you in the driver’s seat. All the solution's detail, code an…" at bounding box center [618, 295] width 1236 height 630
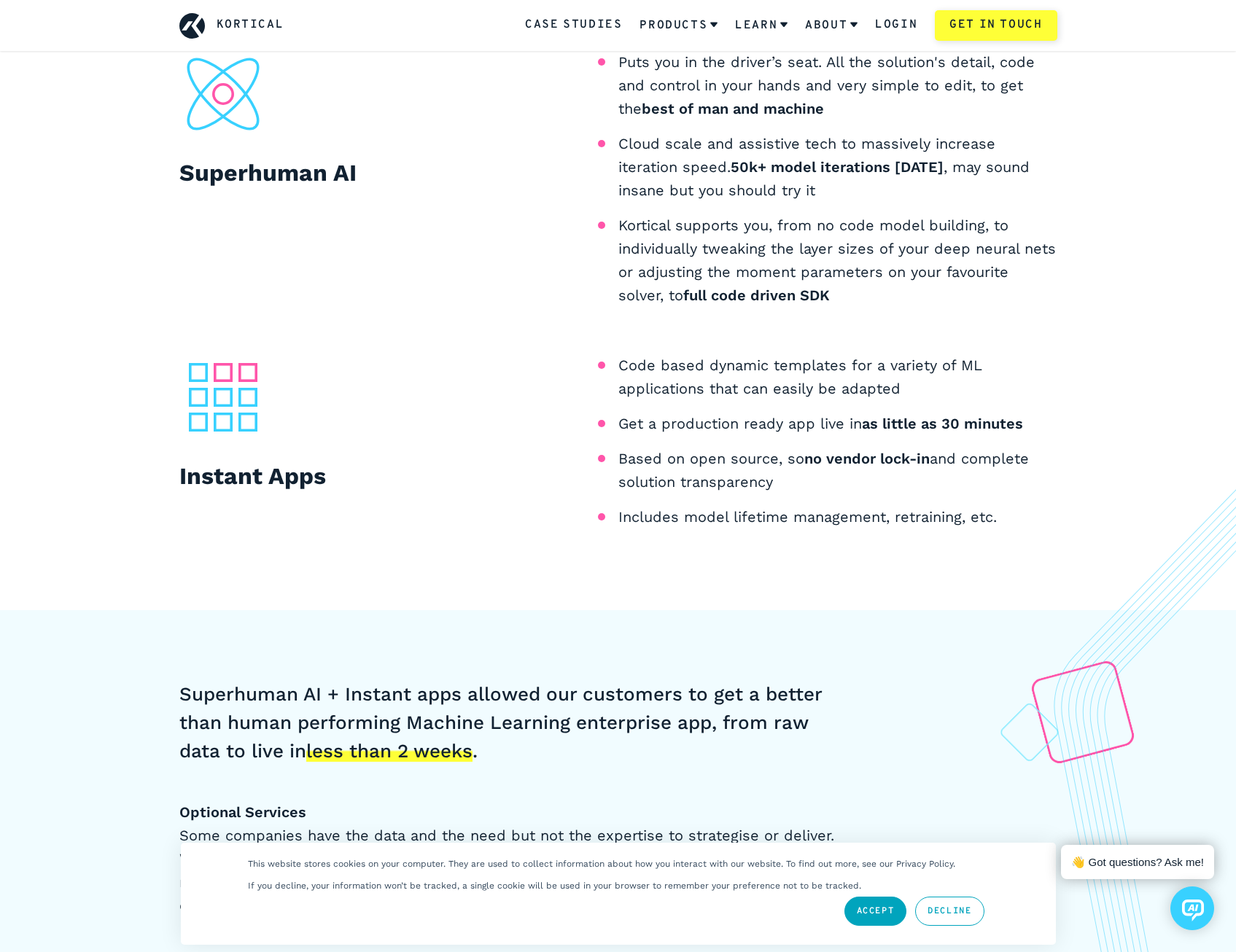
scroll to position [1458, 0]
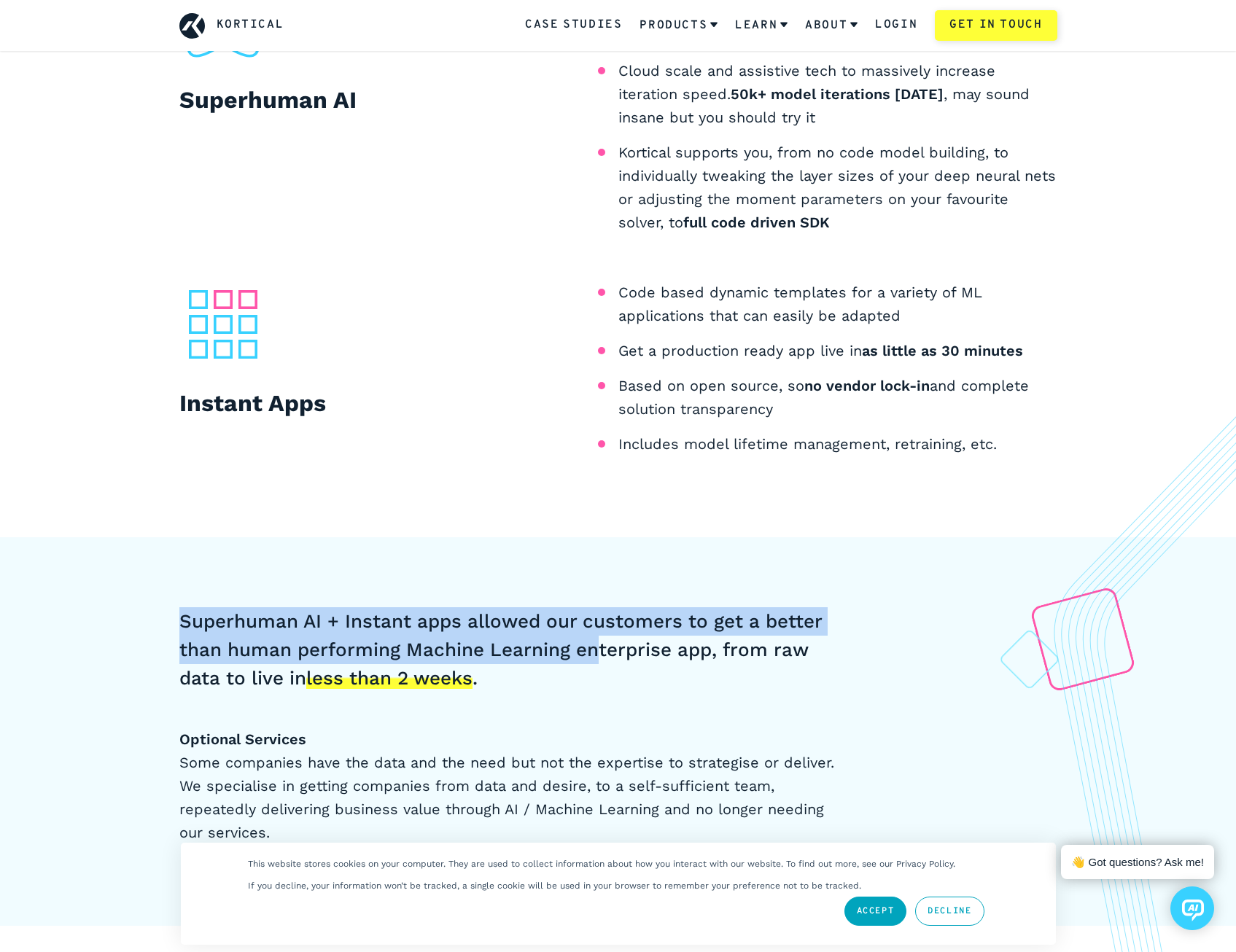
click at [74, 574] on div "Superhuman AI + Instant apps allowed our customers to get a better than human p…" at bounding box center [618, 732] width 1236 height 389
click at [75, 579] on div "Superhuman AI + Instant apps allowed our customers to get a better than human p…" at bounding box center [618, 732] width 1236 height 389
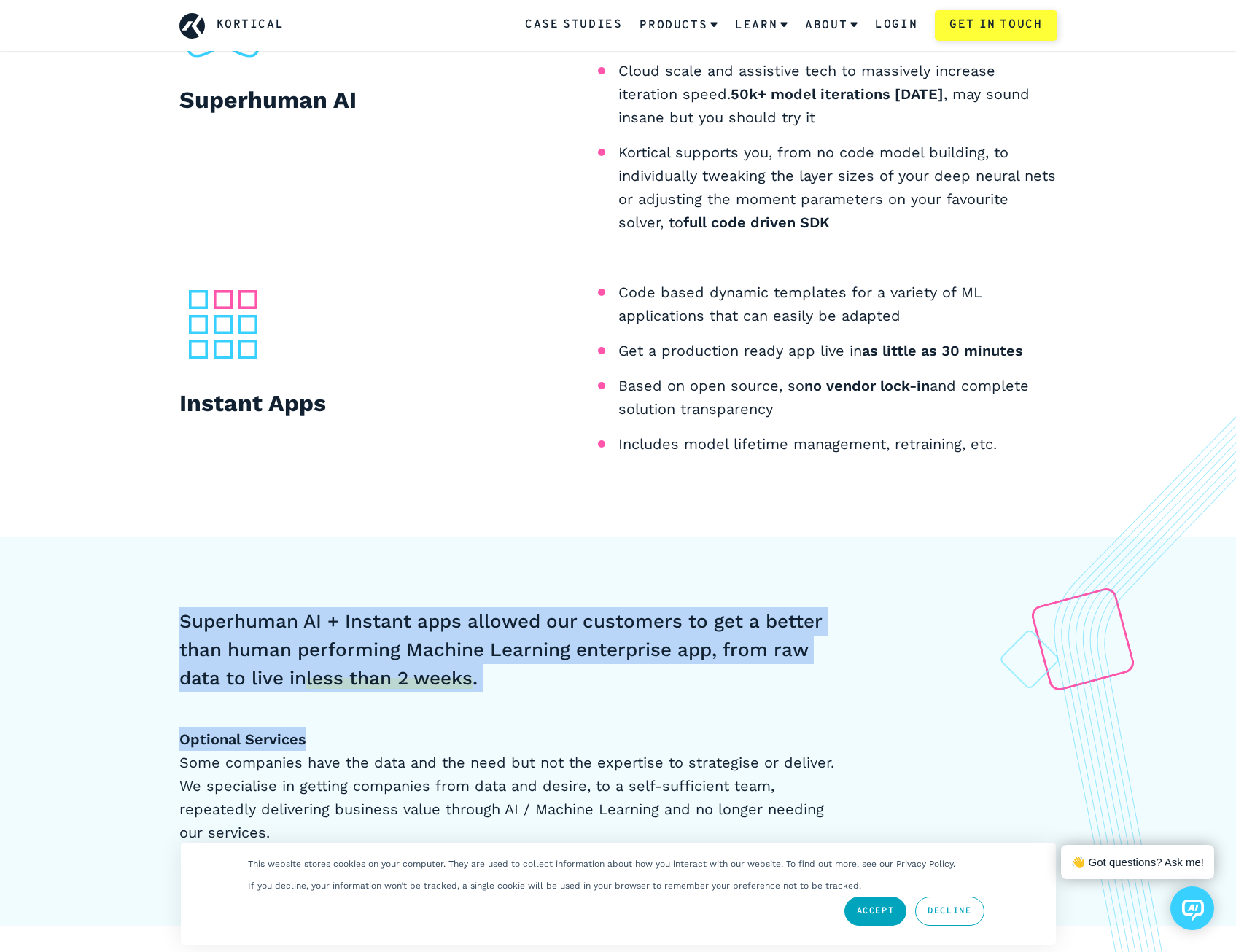
click at [652, 703] on div "Superhuman AI + Instant apps allowed our customers to get a better than human p…" at bounding box center [618, 732] width 1236 height 389
click at [652, 703] on div "Superhuman AI + Instant apps allowed our customers to get a better than human p…" at bounding box center [507, 725] width 656 height 237
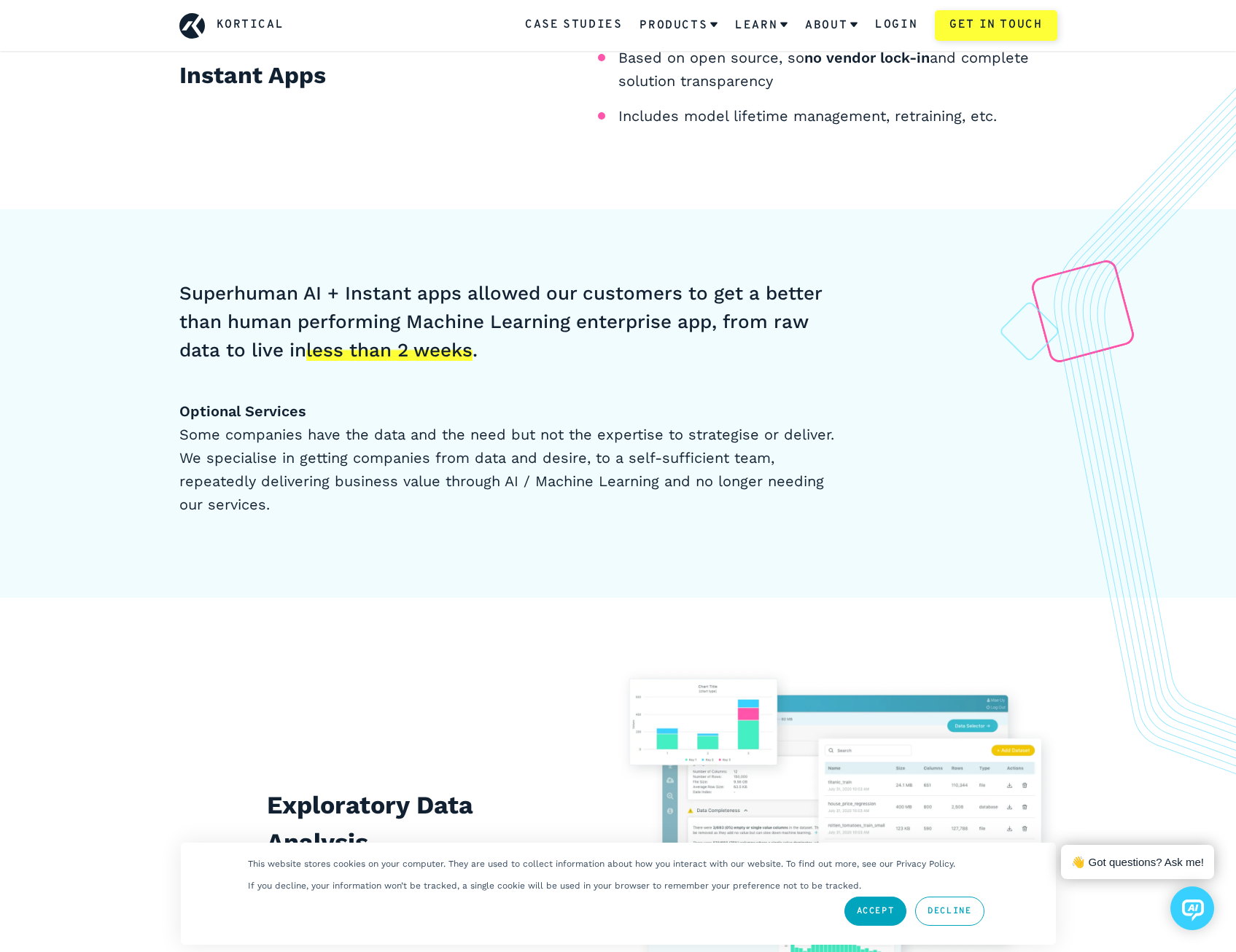
scroll to position [1968, 0]
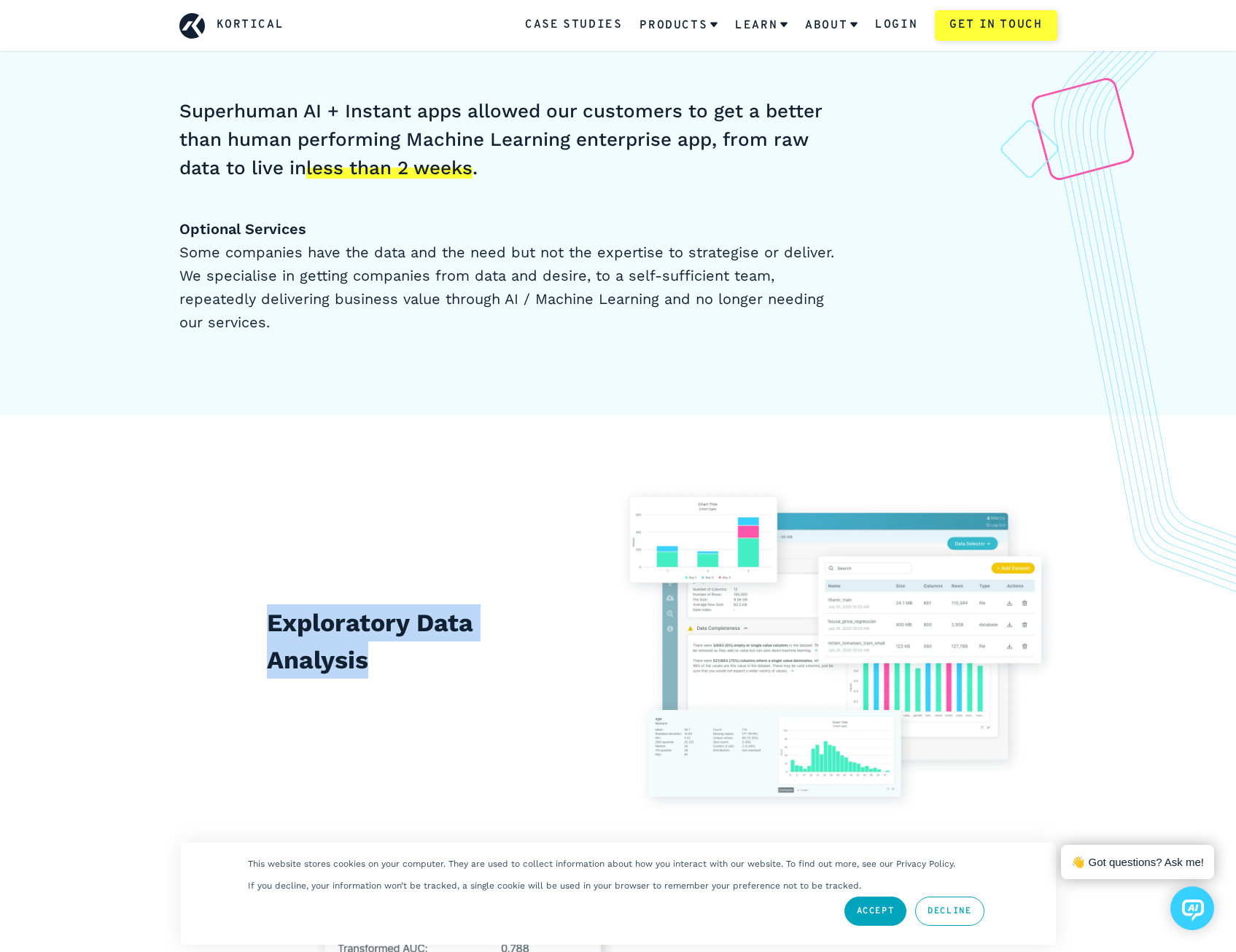
click at [535, 675] on div "Exploratory Data Analysis" at bounding box center [399, 649] width 439 height 89
click at [184, 620] on div "Exploratory Data Analysis" at bounding box center [399, 649] width 439 height 89
click at [565, 704] on div "Exploratory Data Analysis" at bounding box center [618, 649] width 878 height 327
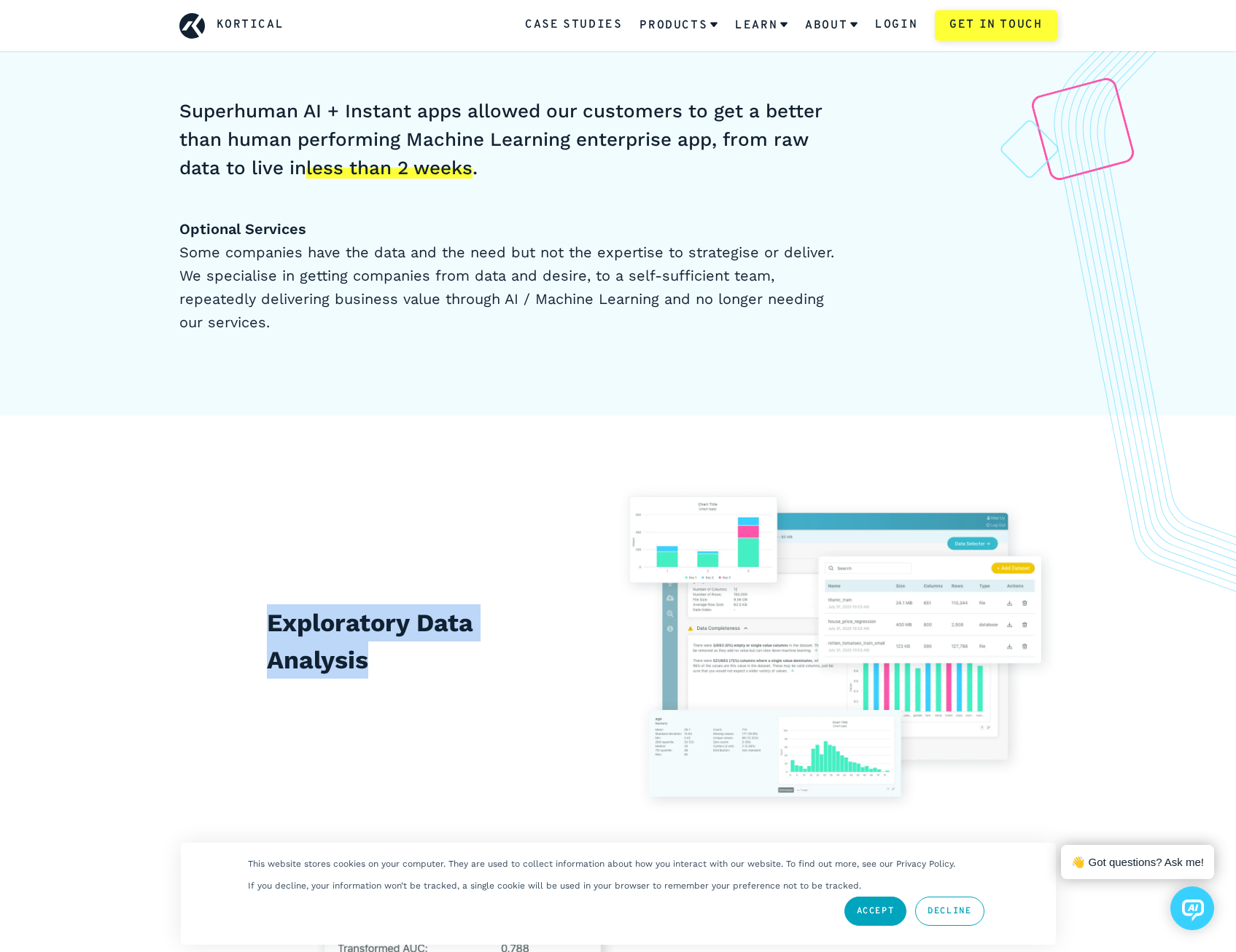
click at [563, 704] on div "Exploratory Data Analysis" at bounding box center [618, 649] width 878 height 327
click at [190, 610] on div "Exploratory Data Analysis" at bounding box center [399, 649] width 439 height 89
click at [538, 686] on div "Exploratory Data Analysis" at bounding box center [399, 649] width 439 height 89
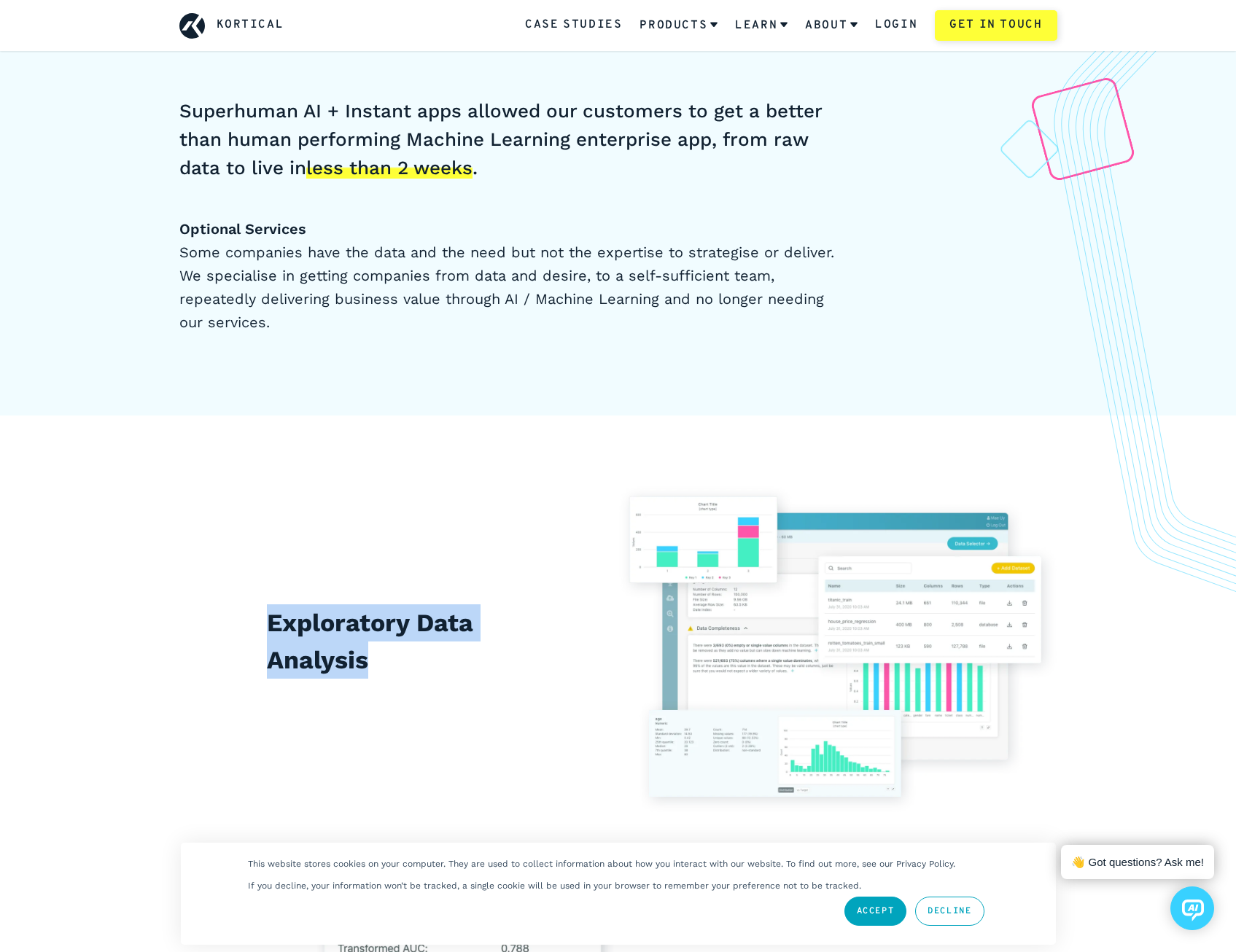
click at [204, 604] on div "Exploratory Data Analysis" at bounding box center [399, 649] width 439 height 89
click at [562, 696] on div "Exploratory Data Analysis" at bounding box center [618, 649] width 878 height 327
click at [253, 625] on div "Exploratory Data Analysis" at bounding box center [618, 649] width 878 height 327
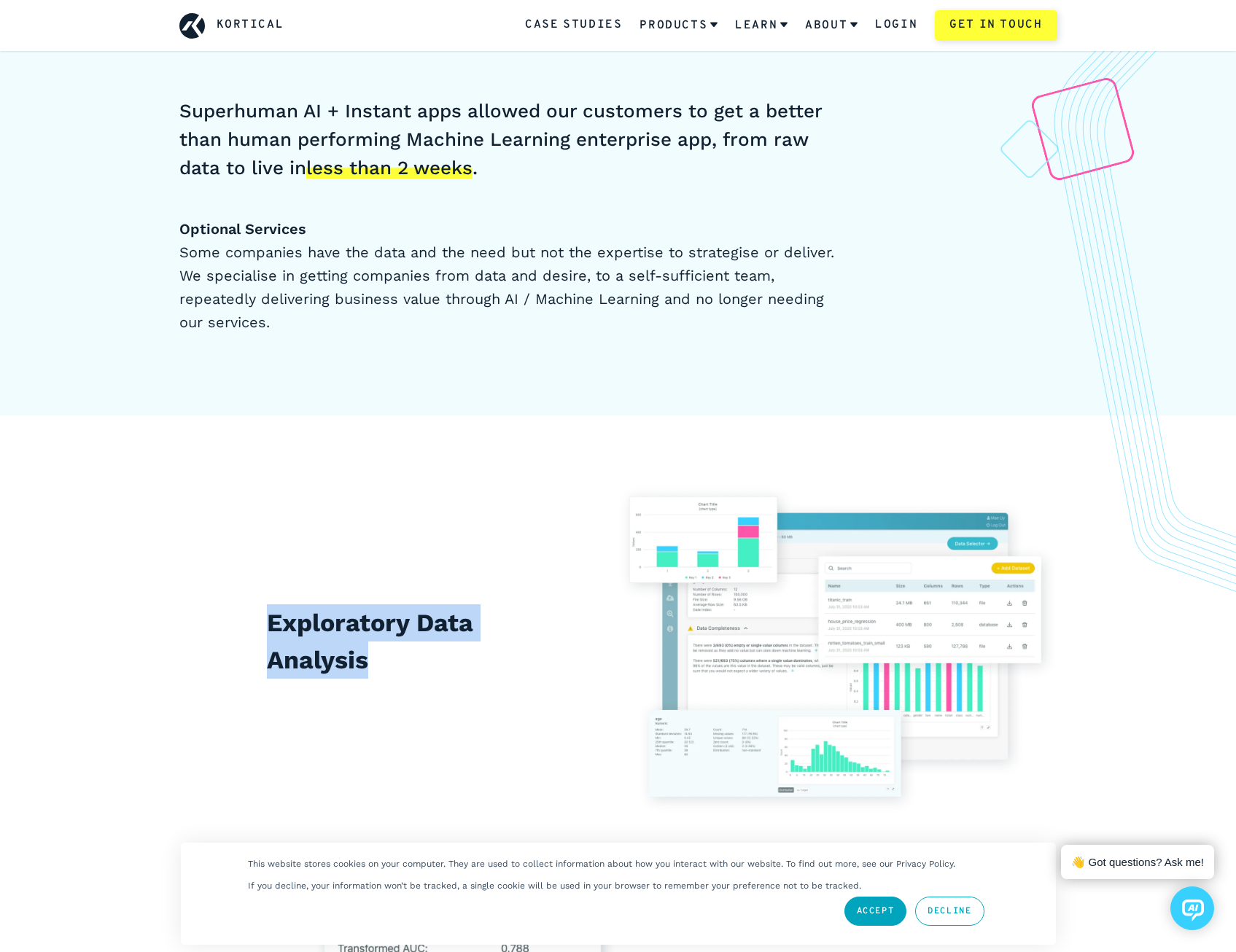
click at [253, 625] on div "Exploratory Data Analysis" at bounding box center [399, 649] width 439 height 89
click at [449, 674] on div "Exploratory Data Analysis" at bounding box center [399, 649] width 439 height 89
click at [449, 674] on h2 "Exploratory Data Analysis" at bounding box center [398, 641] width 263 height 74
